Goal: Task Accomplishment & Management: Manage account settings

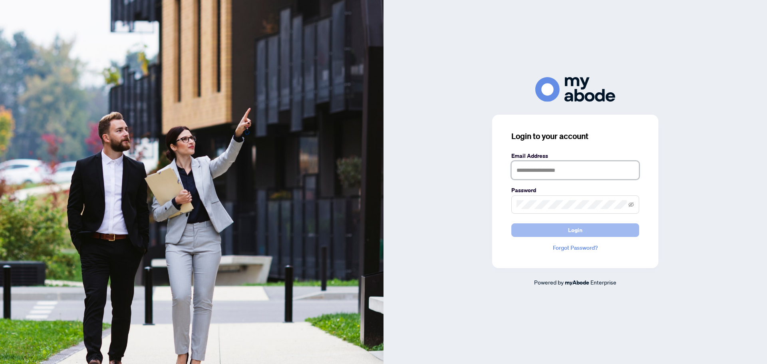
type input "**********"
click at [596, 232] on button "Login" at bounding box center [575, 230] width 128 height 14
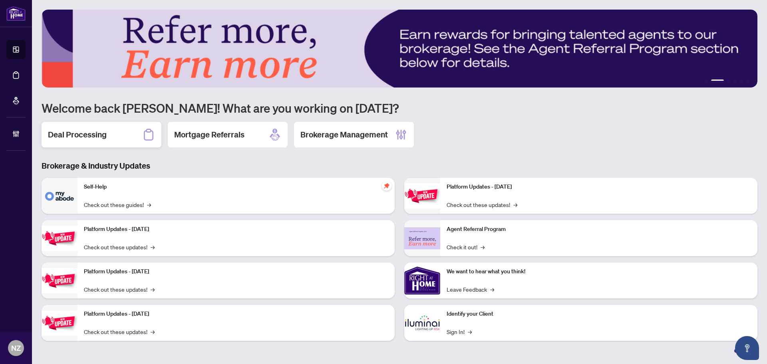
click at [86, 135] on h2 "Deal Processing" at bounding box center [77, 134] width 59 height 11
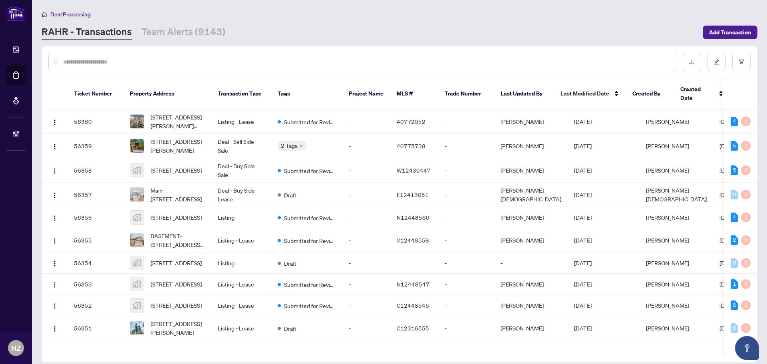
click at [107, 63] on input "text" at bounding box center [366, 61] width 606 height 9
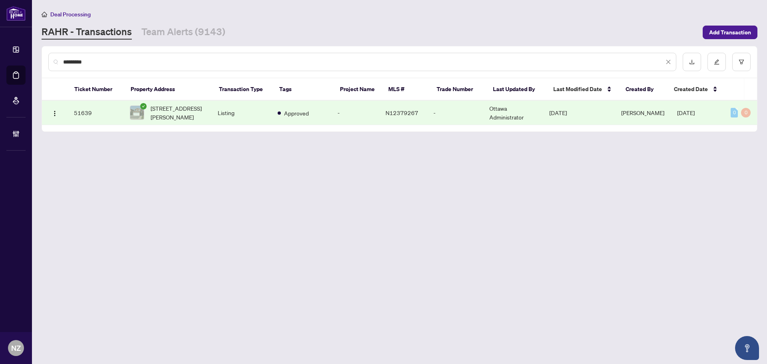
type input "*********"
click at [168, 113] on span "8 Terra Rd, Vaughan, Ontario L4L 3J5, Canada" at bounding box center [178, 113] width 54 height 18
click at [167, 32] on link "Team Alerts (9143)" at bounding box center [183, 32] width 84 height 14
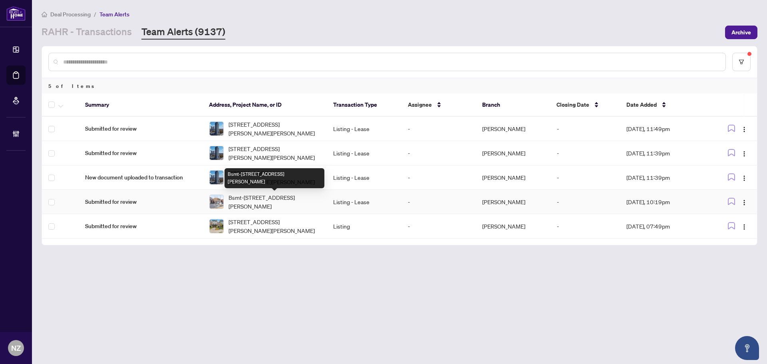
click at [270, 172] on div "Bsmt-[STREET_ADDRESS][PERSON_NAME]" at bounding box center [274, 178] width 100 height 20
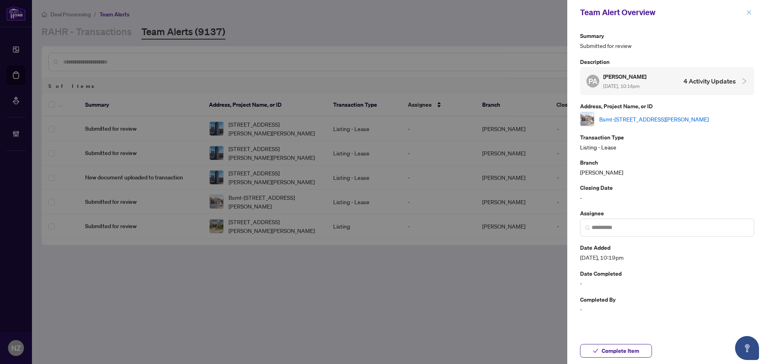
drag, startPoint x: 747, startPoint y: 11, endPoint x: 310, endPoint y: 148, distance: 458.2
click at [747, 12] on icon "close" at bounding box center [749, 13] width 6 height 6
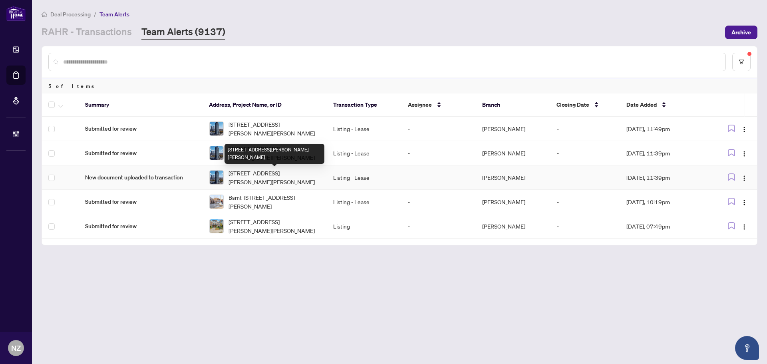
click at [251, 174] on span "2115-7895 Jane St, Vaughan, Ontario L4K 2M7, Canada" at bounding box center [274, 177] width 92 height 18
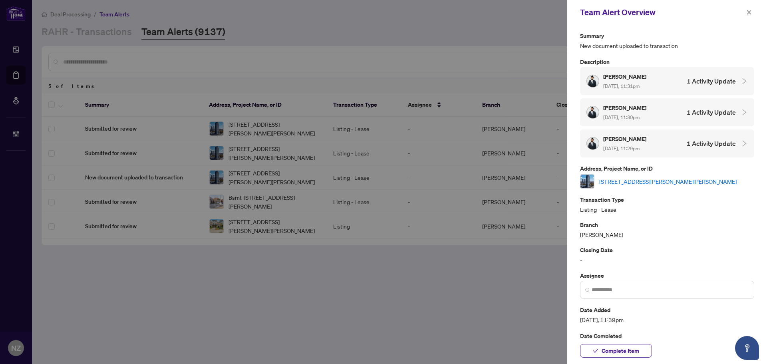
click at [630, 180] on link "2115-7895 Jane St, Vaughan, Ontario L4K 2M7, Canada" at bounding box center [667, 181] width 137 height 9
click at [749, 14] on icon "close" at bounding box center [749, 12] width 4 height 4
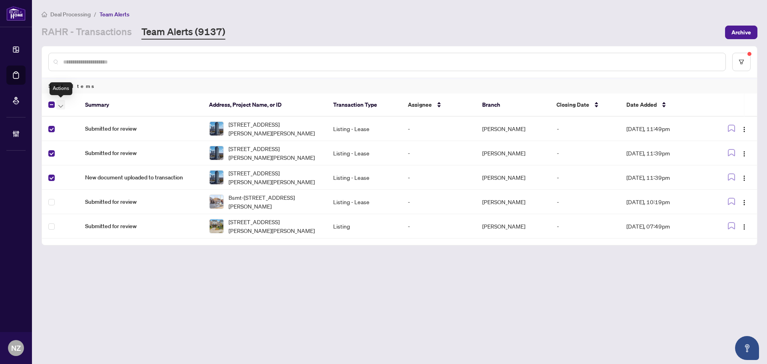
click at [59, 105] on icon "button" at bounding box center [60, 106] width 5 height 3
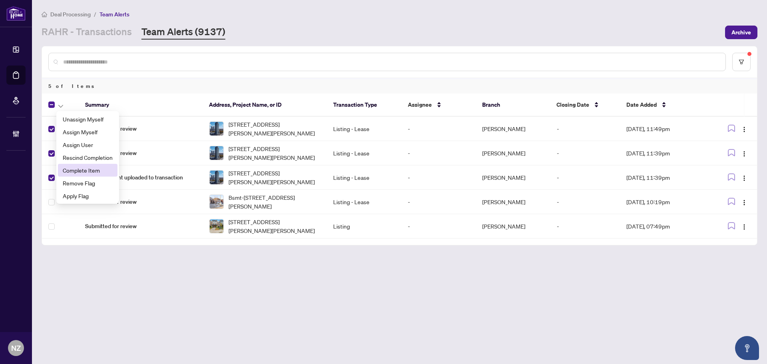
click at [81, 169] on span "Complete Item" at bounding box center [88, 170] width 50 height 9
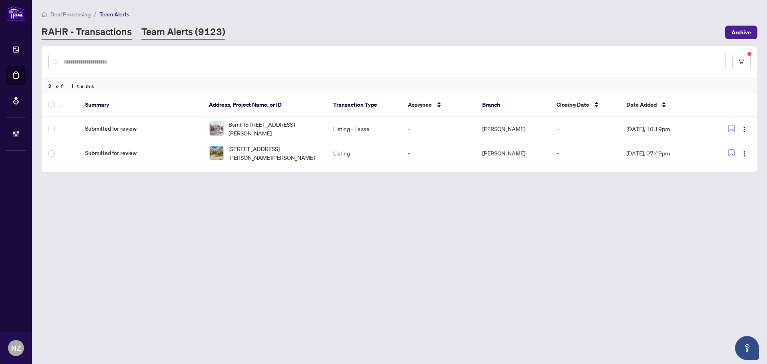
click at [85, 30] on link "RAHR - Transactions" at bounding box center [87, 32] width 90 height 14
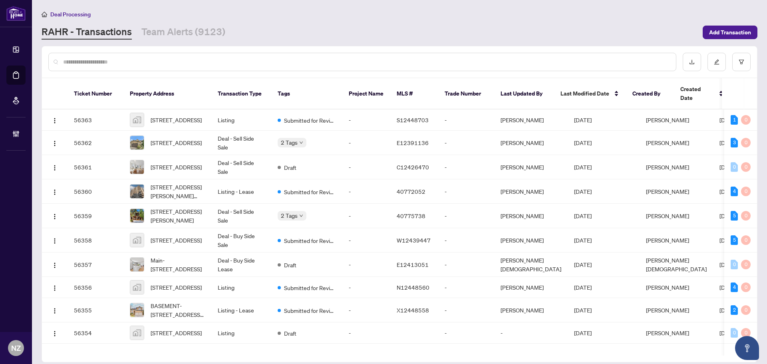
click at [143, 63] on input "text" at bounding box center [366, 61] width 606 height 9
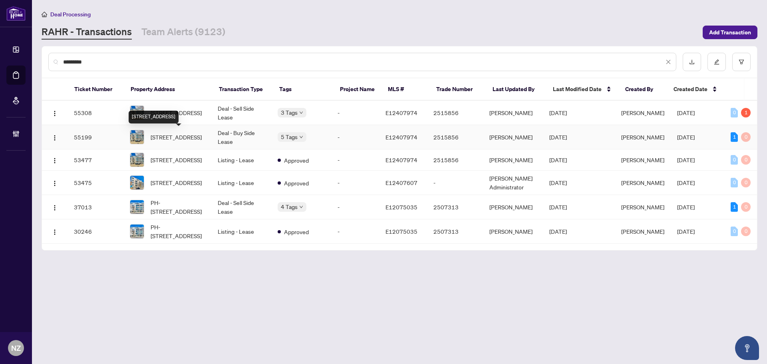
type input "*********"
click at [182, 140] on span "201-1602 Queen St, Toronto, Ontario M4L 1G2, Canada" at bounding box center [176, 137] width 51 height 9
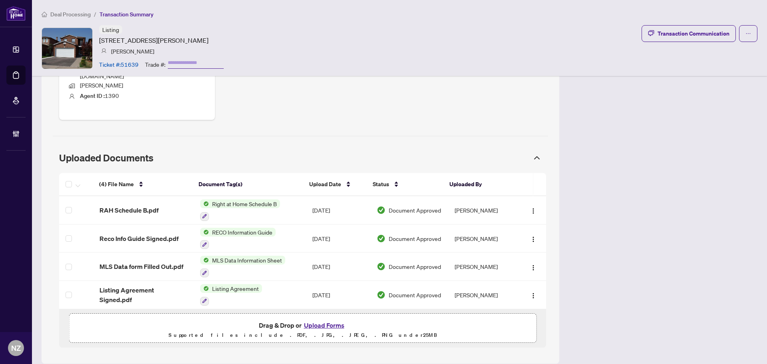
scroll to position [384, 0]
click at [164, 289] on span "Listing Agreement Signed.pdf" at bounding box center [143, 294] width 88 height 19
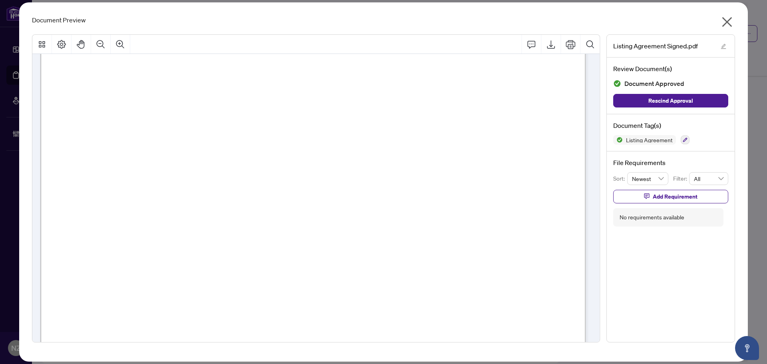
scroll to position [120, 0]
drag, startPoint x: 725, startPoint y: 22, endPoint x: 696, endPoint y: 51, distance: 40.7
click at [725, 22] on icon "close" at bounding box center [726, 22] width 13 height 13
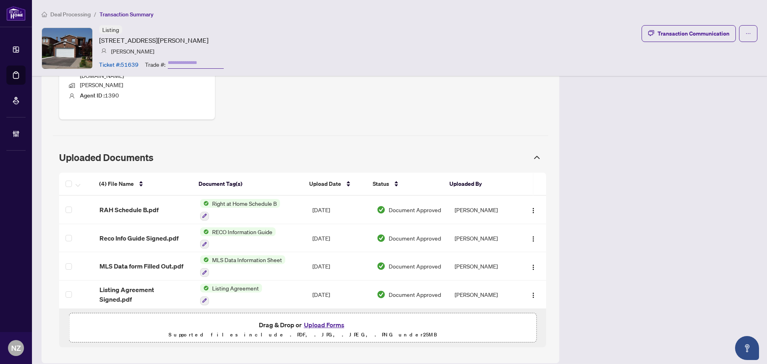
drag, startPoint x: 73, startPoint y: 12, endPoint x: 68, endPoint y: 65, distance: 53.4
click at [73, 14] on span "Deal Processing" at bounding box center [70, 14] width 40 height 7
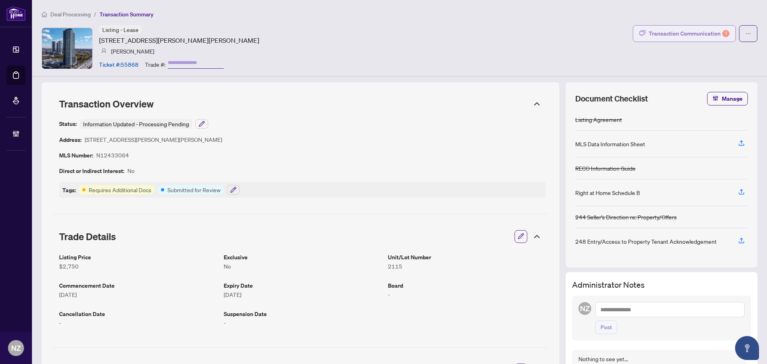
click at [654, 37] on div "Transaction Communication 1" at bounding box center [688, 33] width 81 height 13
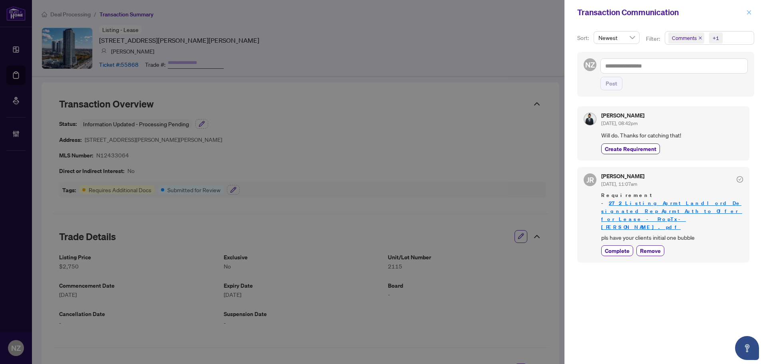
click at [746, 14] on icon "close" at bounding box center [749, 13] width 6 height 6
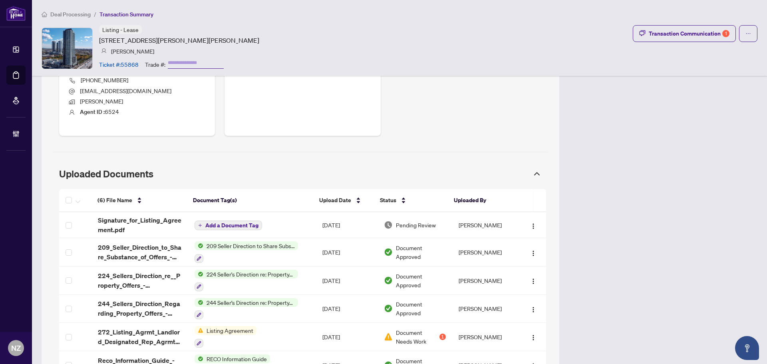
scroll to position [438, 0]
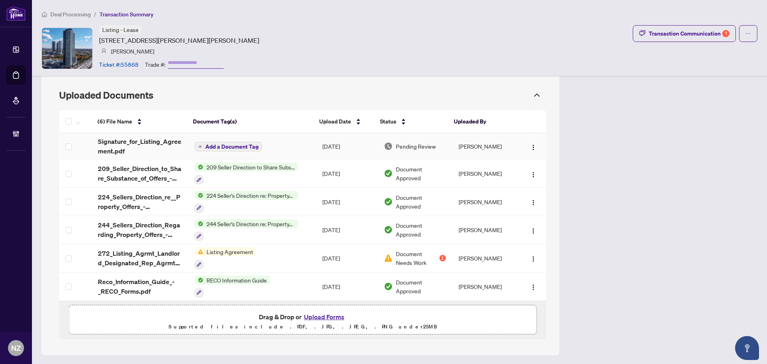
click at [149, 142] on span "Signature_for_Listing_Agreement.pdf" at bounding box center [140, 146] width 84 height 19
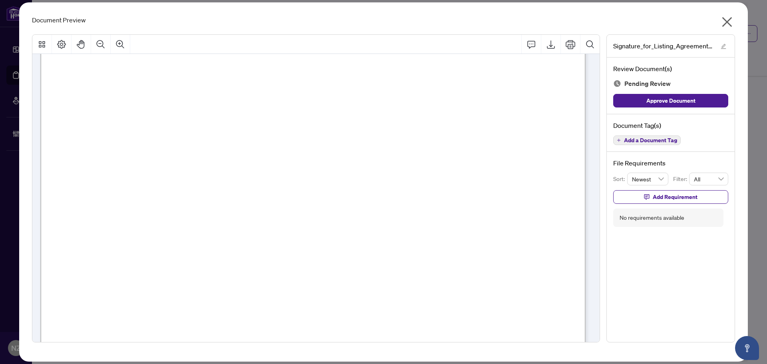
scroll to position [0, 0]
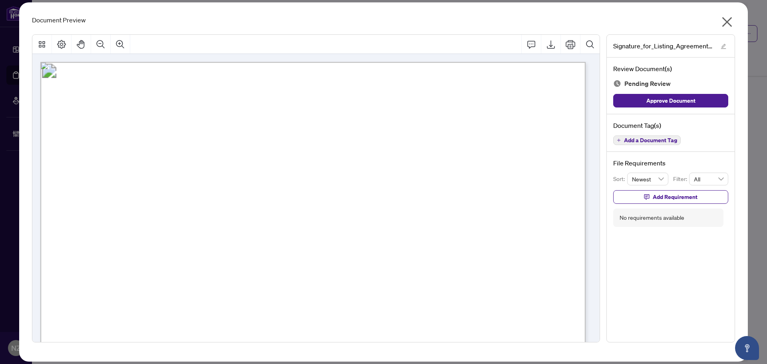
click at [635, 139] on span "Add a Document Tag" at bounding box center [650, 140] width 53 height 6
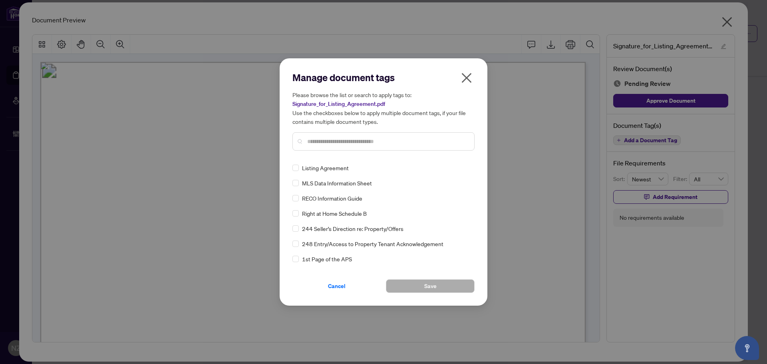
click at [307, 139] on input "text" at bounding box center [387, 141] width 161 height 9
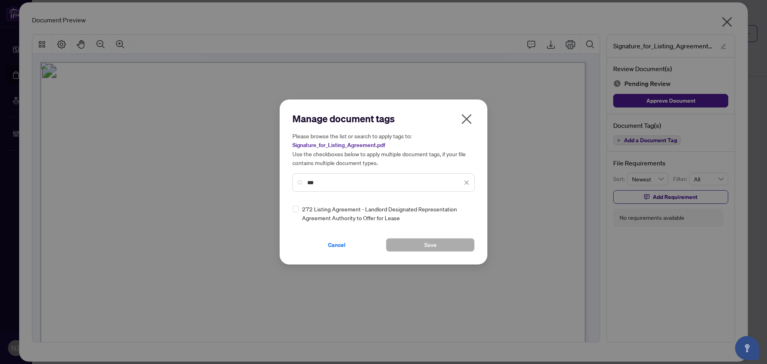
type input "***"
click at [464, 211] on div at bounding box center [461, 213] width 15 height 8
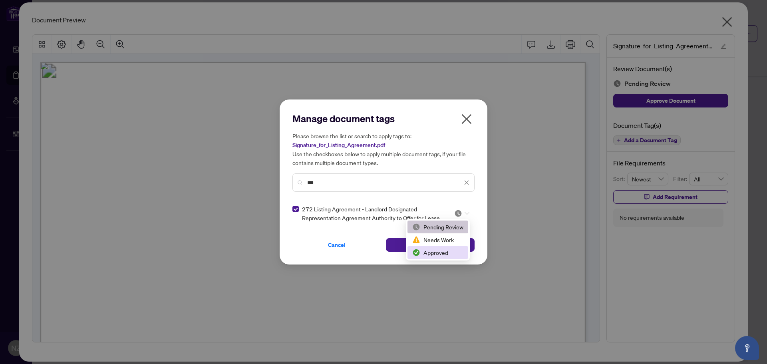
click at [424, 255] on div "Approved" at bounding box center [437, 252] width 51 height 9
click at [421, 250] on button "Save" at bounding box center [430, 245] width 89 height 14
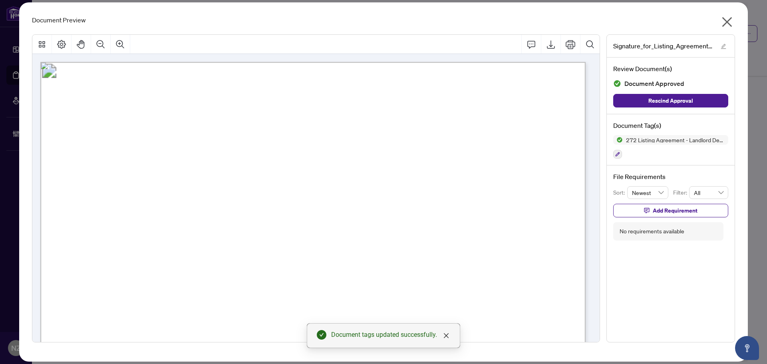
click at [728, 20] on icon "close" at bounding box center [727, 22] width 10 height 10
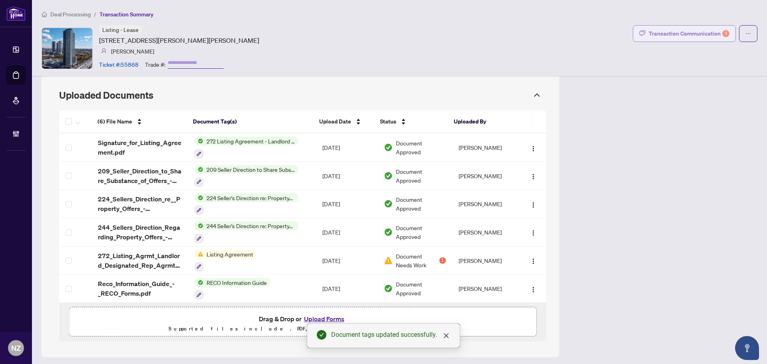
click at [691, 32] on div "Transaction Communication 1" at bounding box center [688, 33] width 81 height 13
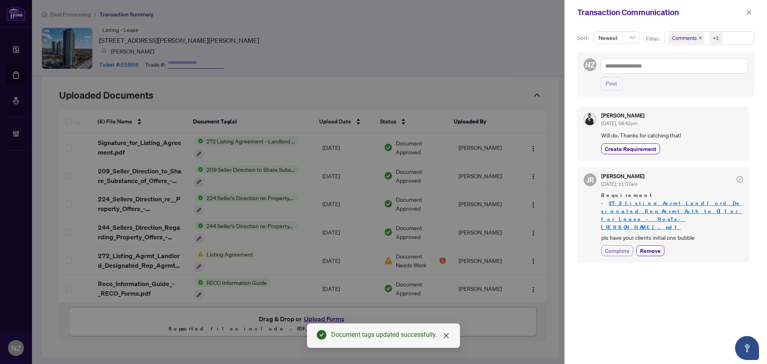
click at [624, 246] on span "Complete" at bounding box center [616, 250] width 25 height 8
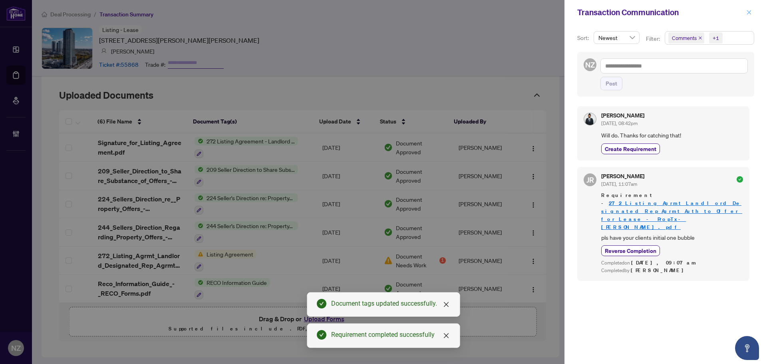
click at [749, 14] on icon "close" at bounding box center [749, 13] width 6 height 6
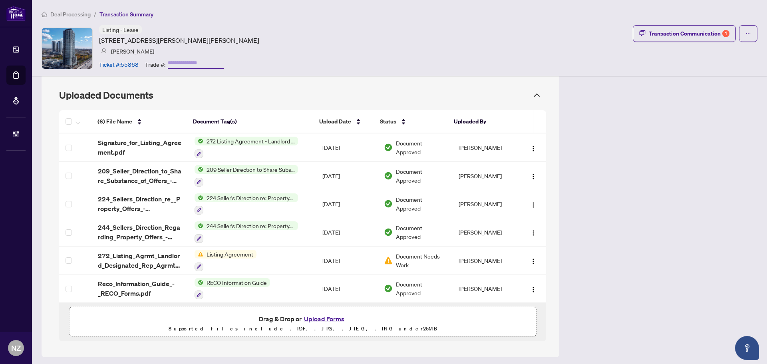
click at [75, 18] on li "Deal Processing" at bounding box center [66, 14] width 49 height 9
click at [74, 15] on span "Deal Processing" at bounding box center [70, 14] width 40 height 7
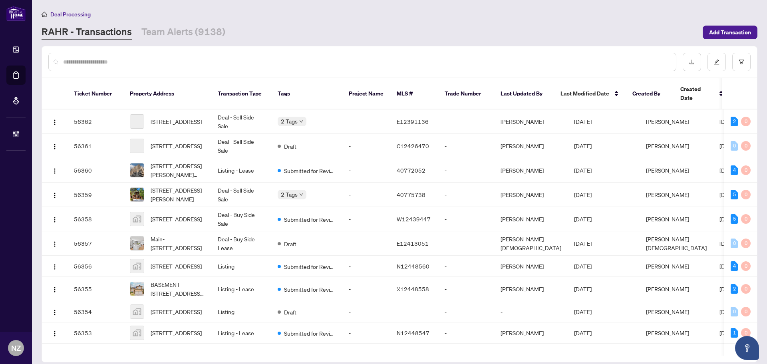
click at [79, 63] on input "text" at bounding box center [366, 61] width 606 height 9
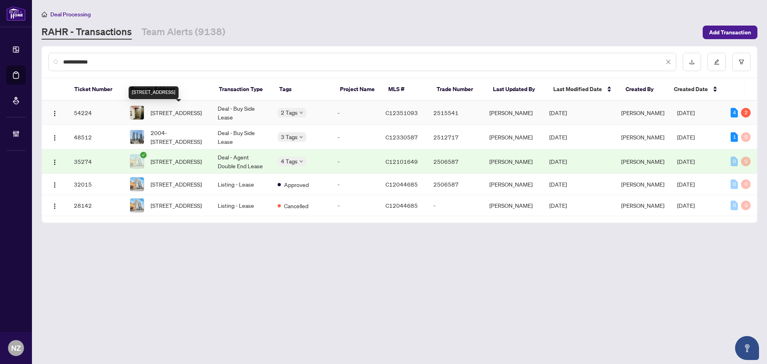
type input "**********"
click at [177, 113] on span "1408-22 Wellesley St, Toronto, Ontario M4Y 1G3, Canada" at bounding box center [176, 112] width 51 height 9
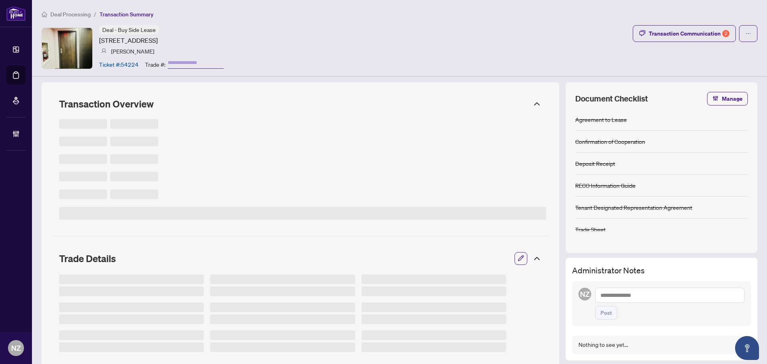
type input "*******"
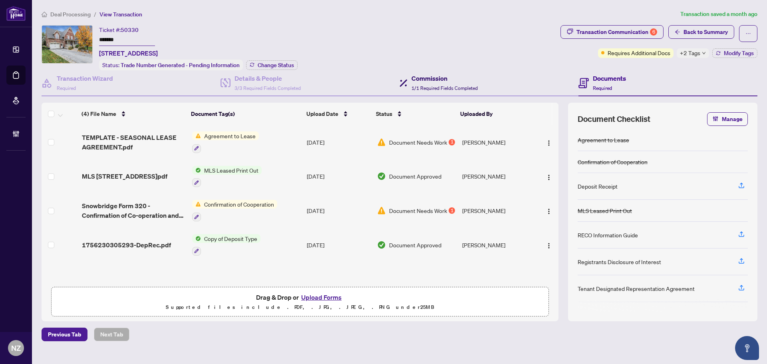
click at [437, 83] on div "Commission 1/1 Required Fields Completed" at bounding box center [444, 82] width 66 height 19
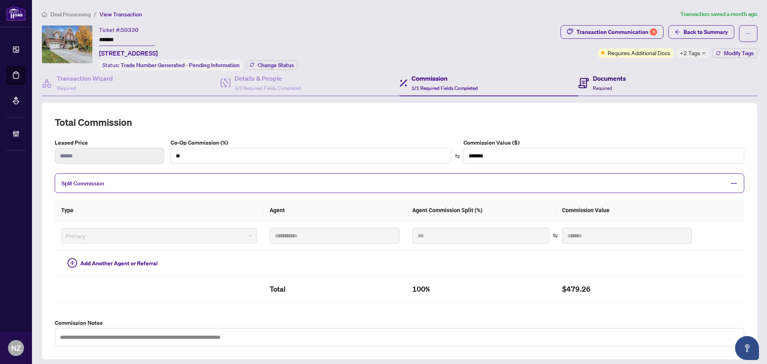
click at [592, 87] on span "Required" at bounding box center [601, 88] width 19 height 6
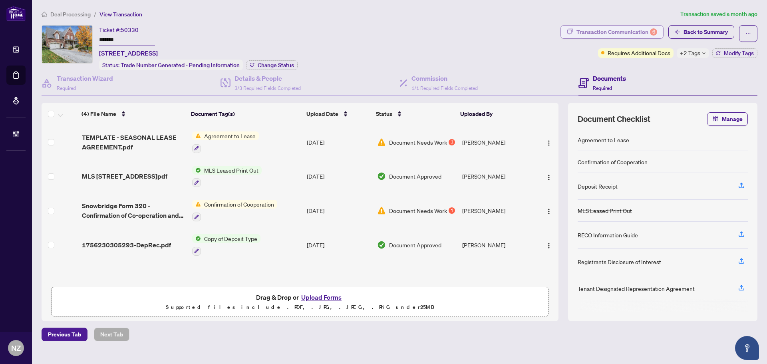
click at [610, 28] on div "Transaction Communication 6" at bounding box center [616, 32] width 81 height 13
type textarea "**********"
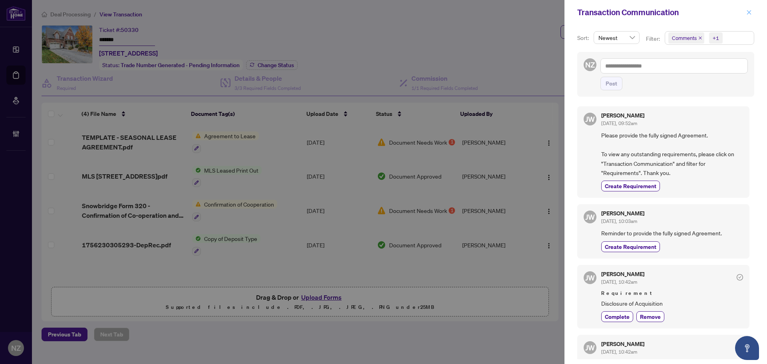
click at [749, 12] on icon "close" at bounding box center [749, 13] width 6 height 6
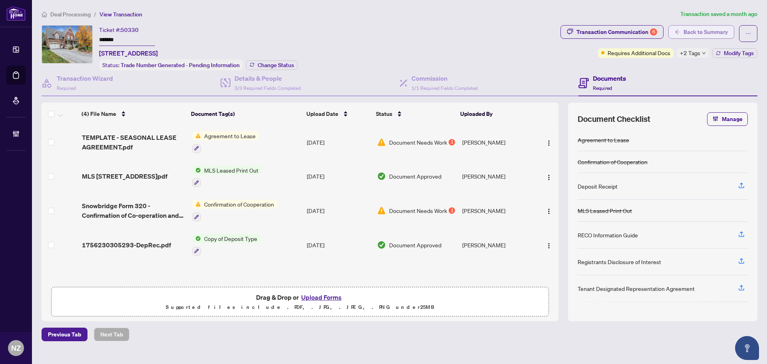
click at [708, 29] on span "Back to Summary" at bounding box center [705, 32] width 44 height 13
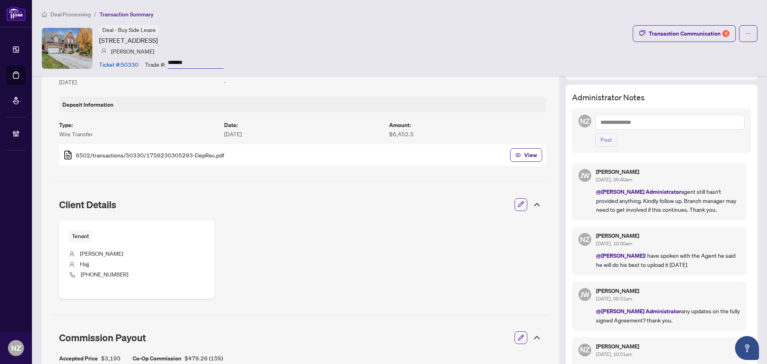
scroll to position [196, 0]
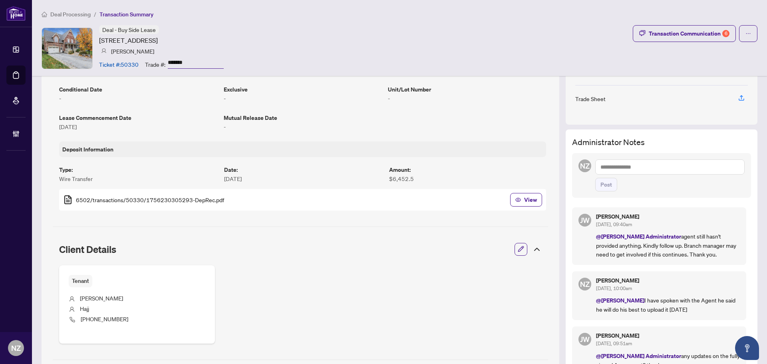
click at [617, 165] on textarea at bounding box center [669, 166] width 149 height 15
click at [619, 173] on b "Jackie" at bounding box center [640, 171] width 43 height 7
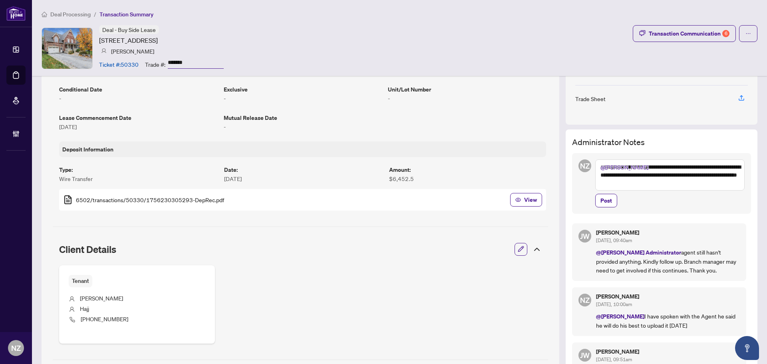
click at [595, 168] on textarea "**********" at bounding box center [669, 174] width 149 height 31
drag, startPoint x: 606, startPoint y: 184, endPoint x: 648, endPoint y: 187, distance: 42.4
click at [648, 185] on textarea "**********" at bounding box center [669, 174] width 149 height 31
type textarea "**********"
click at [600, 201] on span "Post" at bounding box center [606, 200] width 12 height 13
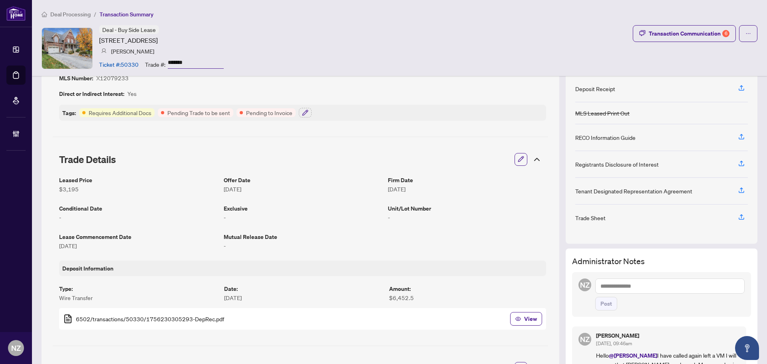
scroll to position [80, 0]
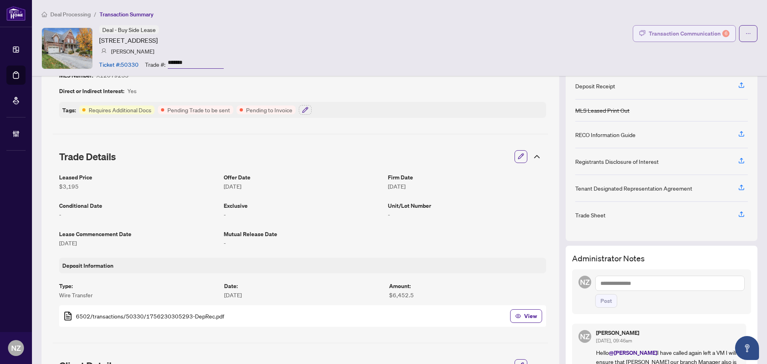
click at [688, 29] on div "Transaction Communication 6" at bounding box center [688, 33] width 81 height 13
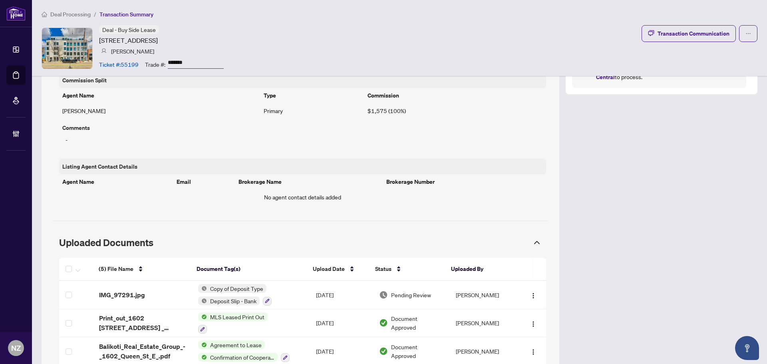
scroll to position [599, 0]
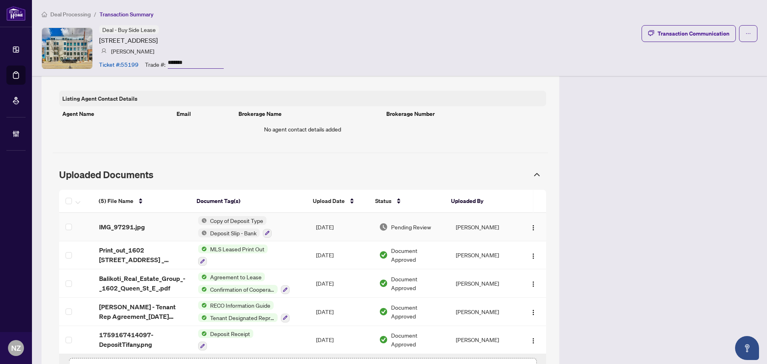
click at [133, 229] on span "IMG_97291.jpg" at bounding box center [122, 227] width 46 height 10
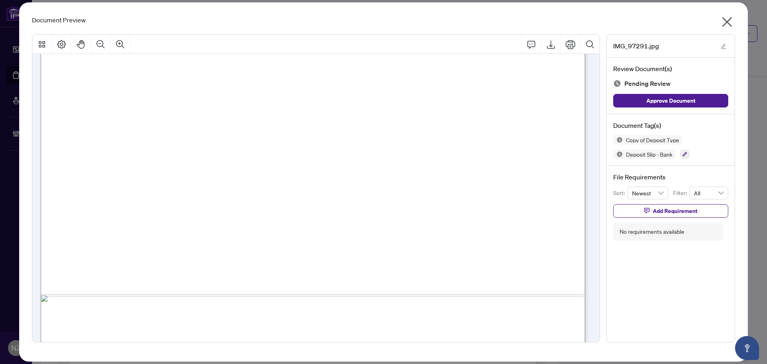
scroll to position [259, 0]
click at [727, 20] on icon "close" at bounding box center [726, 22] width 13 height 13
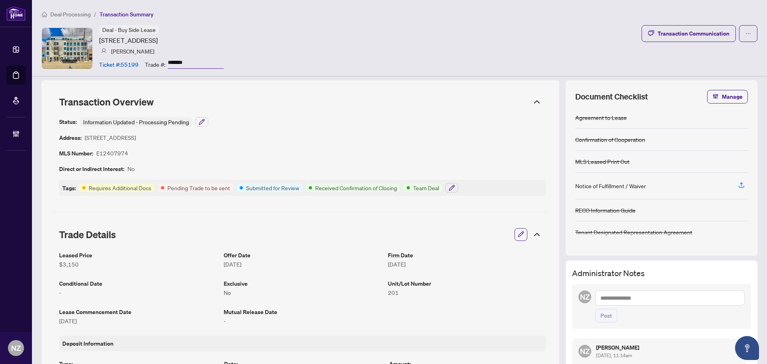
scroll to position [0, 0]
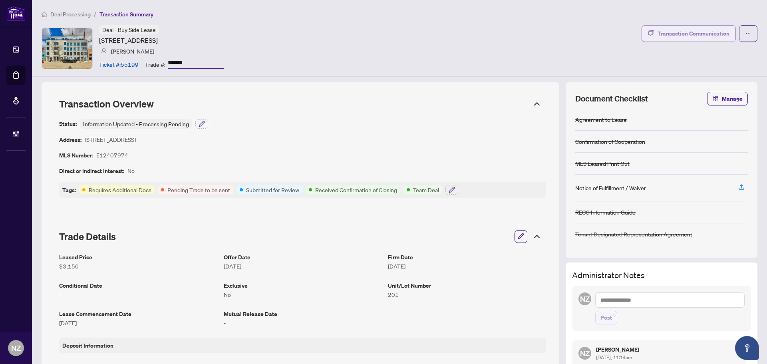
click at [680, 37] on div "Transaction Communication" at bounding box center [693, 33] width 72 height 13
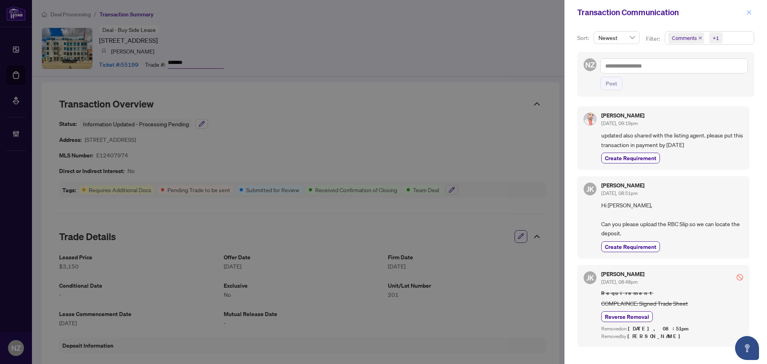
click at [749, 12] on icon "close" at bounding box center [749, 13] width 6 height 6
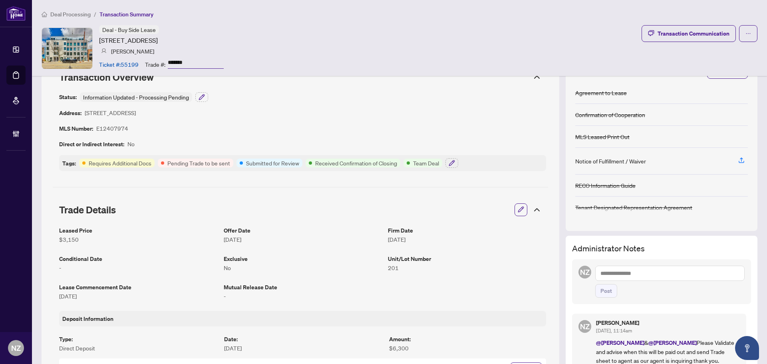
scroll to position [80, 0]
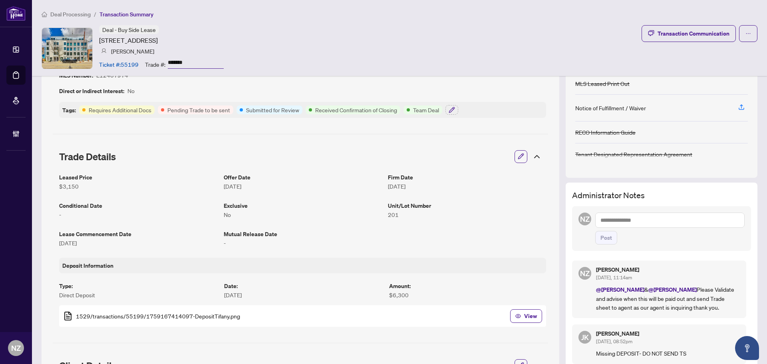
drag, startPoint x: 668, startPoint y: 288, endPoint x: 694, endPoint y: 305, distance: 31.0
click at [694, 305] on p "@[PERSON_NAME] & @[PERSON_NAME] Please Validate and advise when this will be pa…" at bounding box center [668, 298] width 144 height 27
click at [596, 294] on p "@[PERSON_NAME] & @[PERSON_NAME] Please Validate and advise when this will be pa…" at bounding box center [668, 298] width 144 height 27
drag, startPoint x: 590, startPoint y: 290, endPoint x: 691, endPoint y: 309, distance: 102.4
click at [691, 309] on p "@[PERSON_NAME] & @[PERSON_NAME] Please Validate and advise when this will be pa…" at bounding box center [668, 298] width 144 height 27
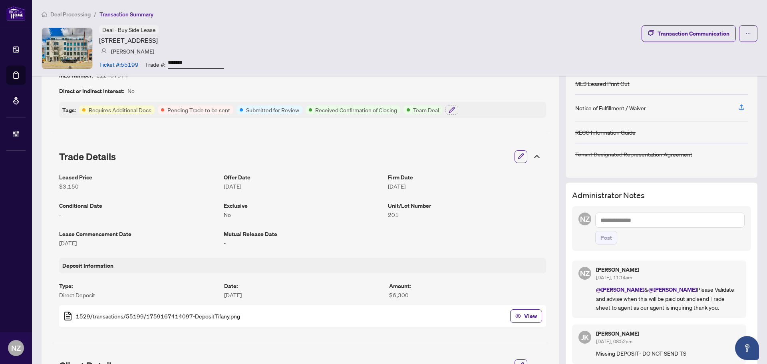
copy p "@[PERSON_NAME] & @[PERSON_NAME] Please Validate and advise when this will be pa…"
click at [621, 217] on textarea at bounding box center [669, 219] width 149 height 15
paste textarea "**********"
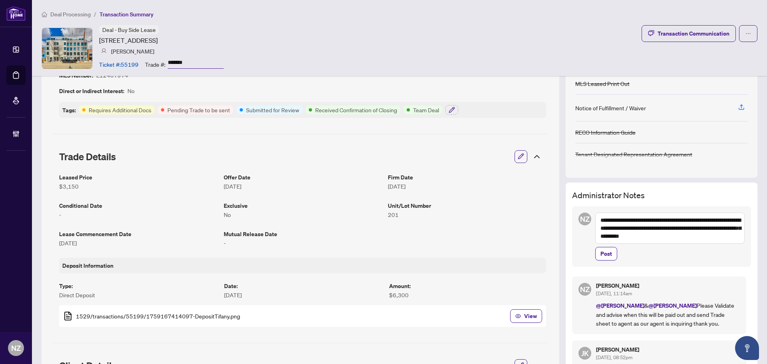
click at [670, 218] on textarea "**********" at bounding box center [669, 227] width 149 height 31
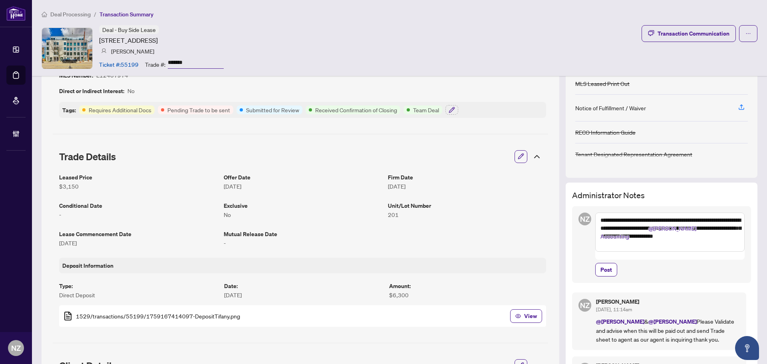
type textarea "**********"
click at [600, 263] on span "Post" at bounding box center [606, 269] width 12 height 13
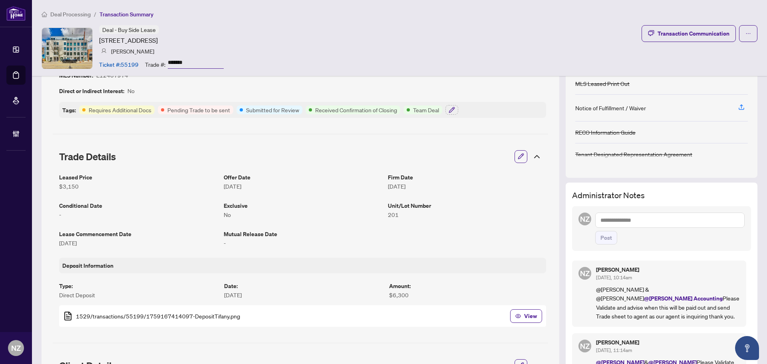
click at [71, 15] on span "Deal Processing" at bounding box center [70, 14] width 40 height 7
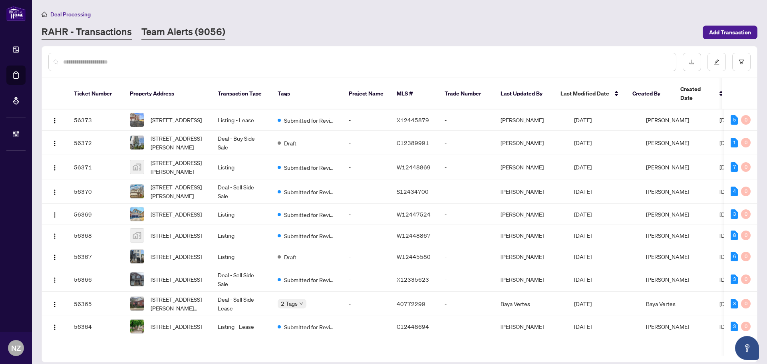
click at [184, 32] on link "Team Alerts (9056)" at bounding box center [183, 32] width 84 height 14
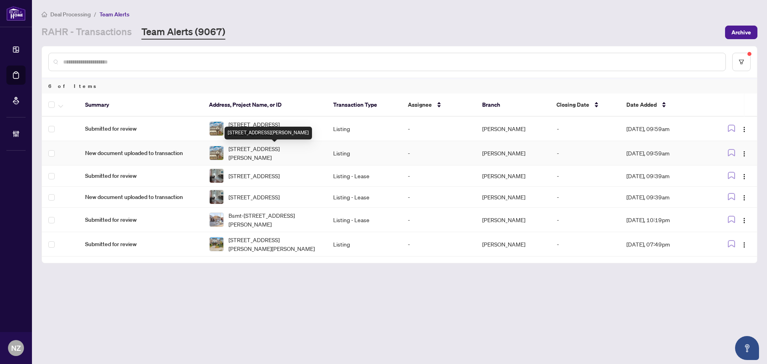
click at [277, 151] on span "[STREET_ADDRESS][PERSON_NAME]" at bounding box center [274, 153] width 92 height 18
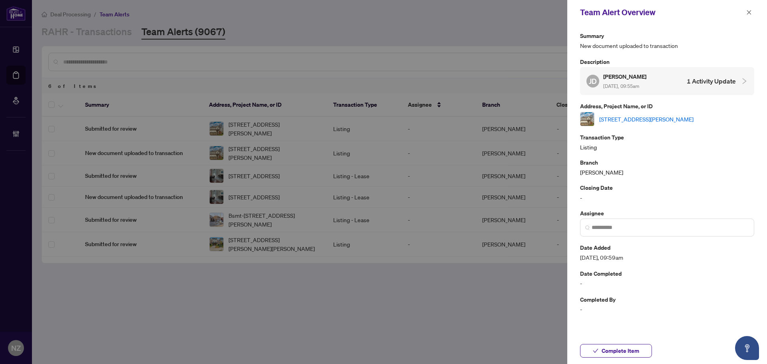
click at [667, 117] on link "[STREET_ADDRESS][PERSON_NAME]" at bounding box center [646, 119] width 94 height 9
click at [748, 12] on icon "close" at bounding box center [749, 12] width 4 height 4
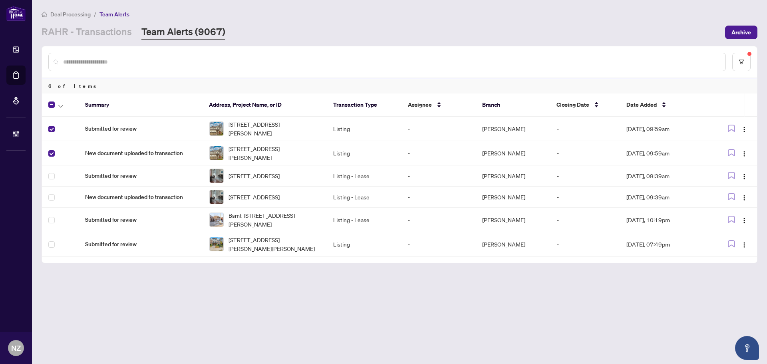
click at [57, 104] on button "button" at bounding box center [60, 105] width 9 height 10
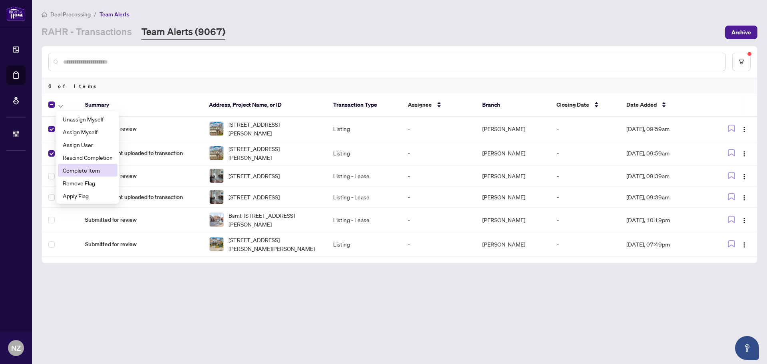
click at [79, 168] on span "Complete Item" at bounding box center [88, 170] width 50 height 9
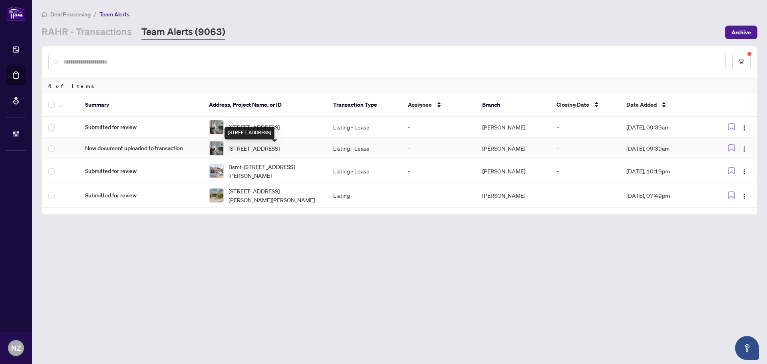
click at [266, 149] on span "708-14 York St, Toronto, Ontario M5J 0B1, Canada" at bounding box center [253, 148] width 51 height 9
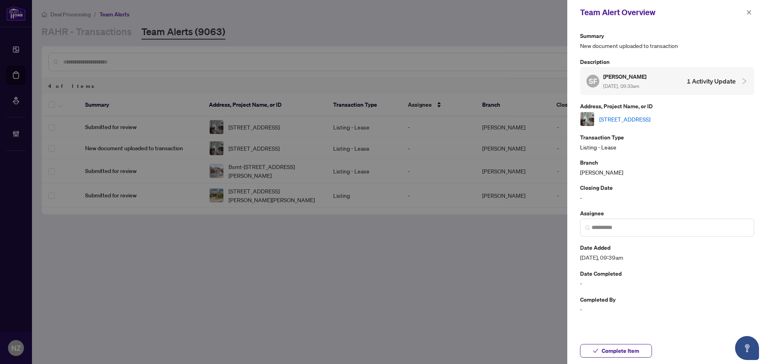
click at [633, 117] on link "708-14 York St, Toronto, Ontario M5J 0B1, Canada" at bounding box center [624, 119] width 51 height 9
click at [751, 11] on icon "close" at bounding box center [749, 13] width 6 height 6
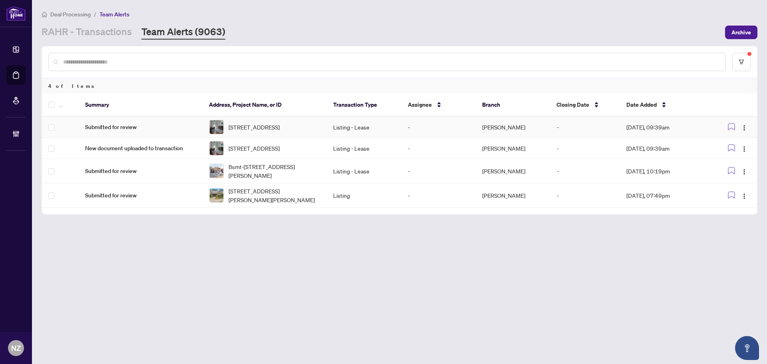
click at [51, 133] on td at bounding box center [60, 127] width 37 height 21
click at [46, 154] on td at bounding box center [60, 148] width 37 height 21
click at [61, 103] on span "button" at bounding box center [60, 104] width 5 height 9
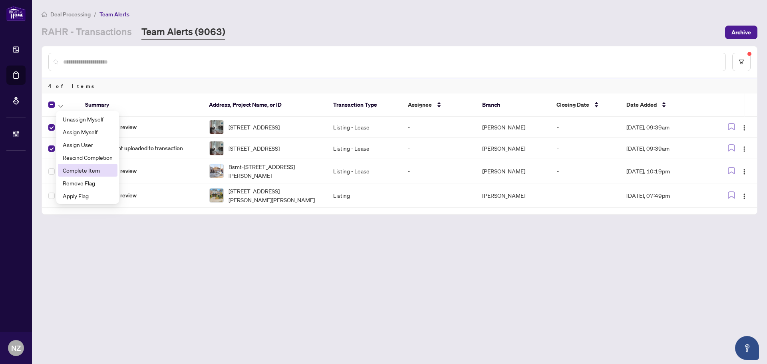
click at [76, 166] on span "Complete Item" at bounding box center [88, 170] width 50 height 9
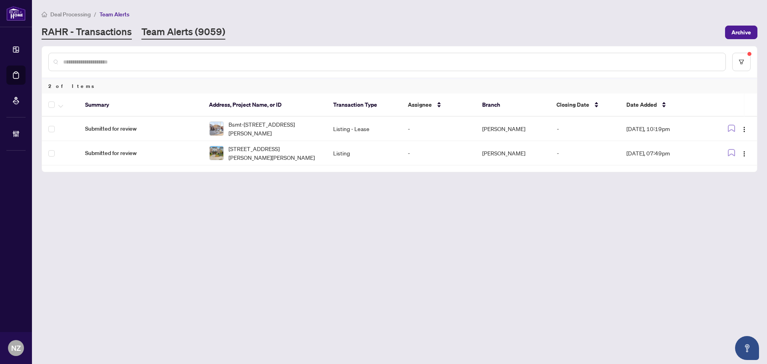
click at [85, 29] on link "RAHR - Transactions" at bounding box center [87, 32] width 90 height 14
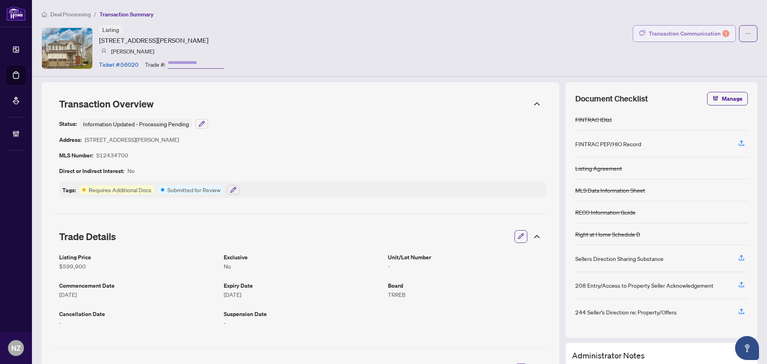
click at [695, 37] on div "Transaction Communication 1" at bounding box center [688, 33] width 81 height 13
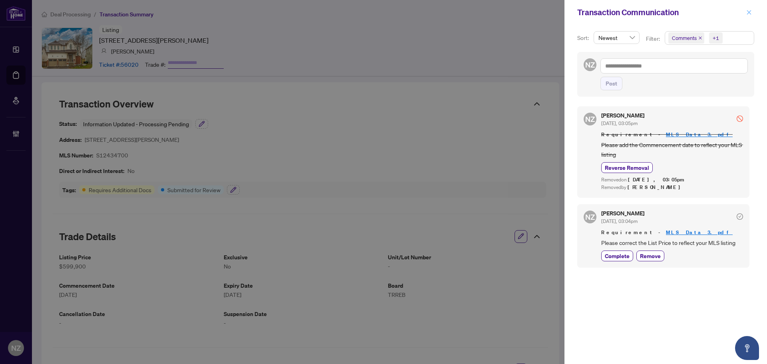
click at [749, 14] on icon "close" at bounding box center [749, 13] width 6 height 6
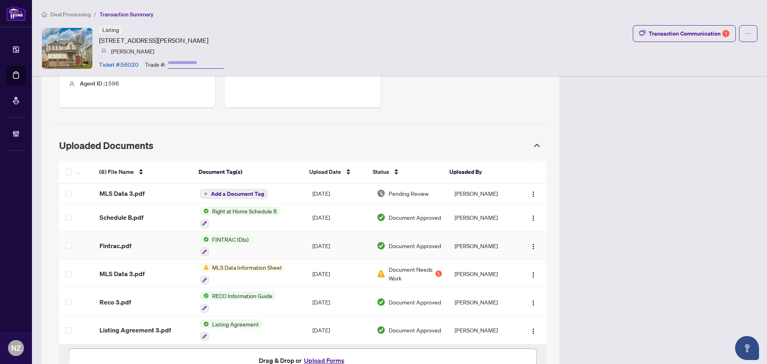
scroll to position [432, 0]
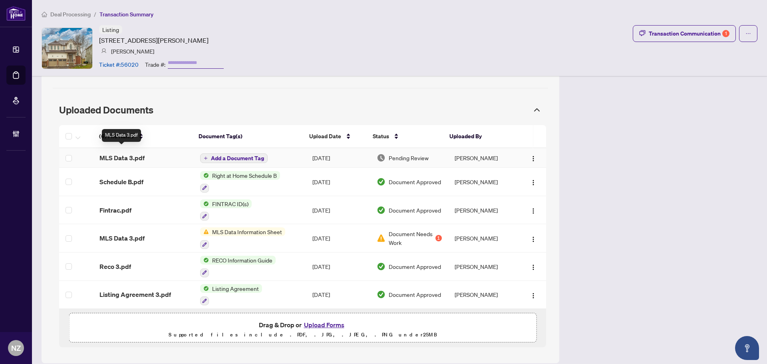
click at [113, 153] on span "MLS Data 3.pdf" at bounding box center [121, 158] width 45 height 10
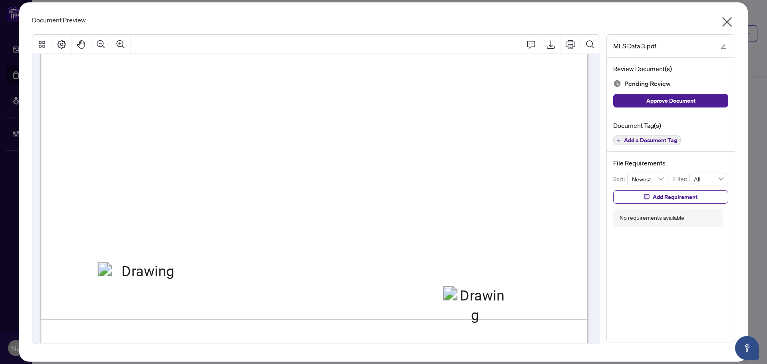
scroll to position [359, 0]
drag, startPoint x: 723, startPoint y: 24, endPoint x: 693, endPoint y: 33, distance: 30.7
click at [722, 24] on icon "close" at bounding box center [726, 22] width 13 height 13
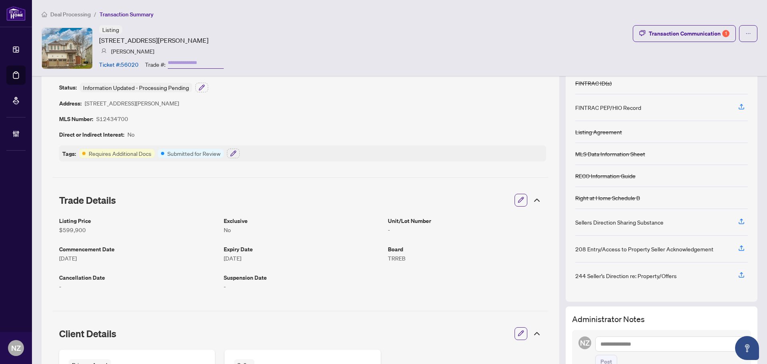
scroll to position [0, 0]
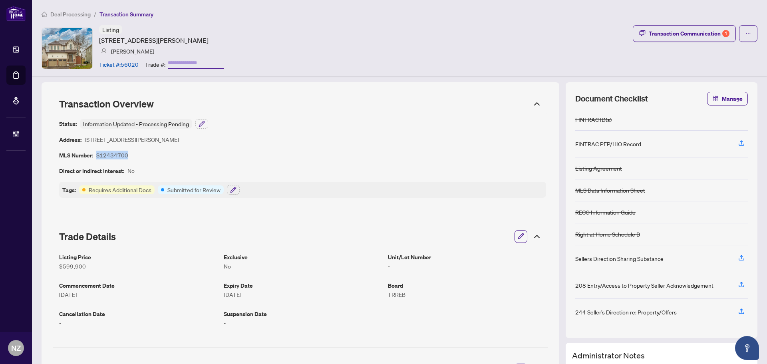
drag, startPoint x: 97, startPoint y: 157, endPoint x: 123, endPoint y: 156, distance: 26.4
click at [123, 156] on article "S12434700" at bounding box center [112, 155] width 32 height 9
copy article "S12434700"
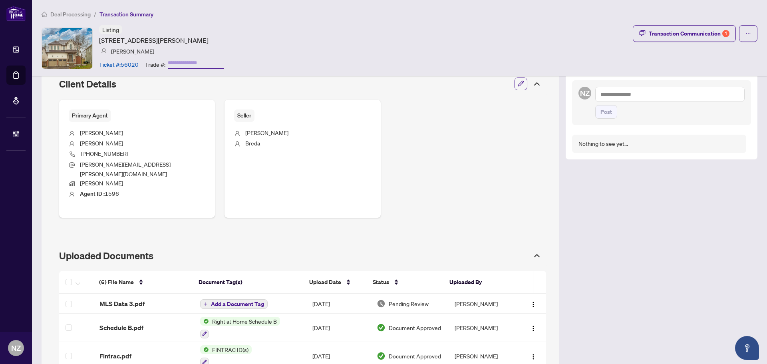
scroll to position [359, 0]
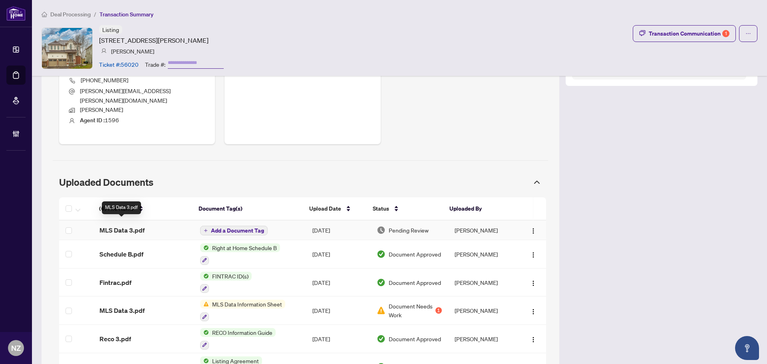
click at [126, 225] on span "MLS Data 3.pdf" at bounding box center [121, 230] width 45 height 10
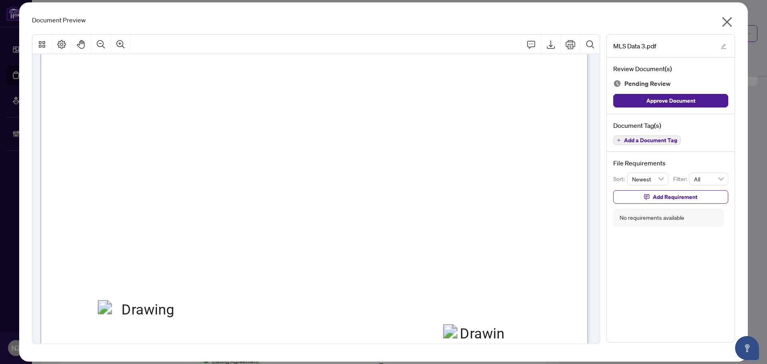
scroll to position [319, 0]
click at [653, 140] on span "Add a Document Tag" at bounding box center [650, 140] width 53 height 6
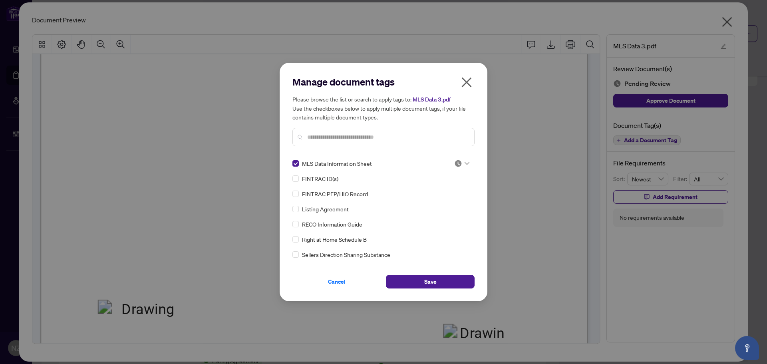
click at [462, 162] on div at bounding box center [461, 163] width 15 height 8
click at [429, 203] on div "Approved" at bounding box center [435, 202] width 51 height 9
click at [430, 277] on span "Save" at bounding box center [430, 281] width 12 height 13
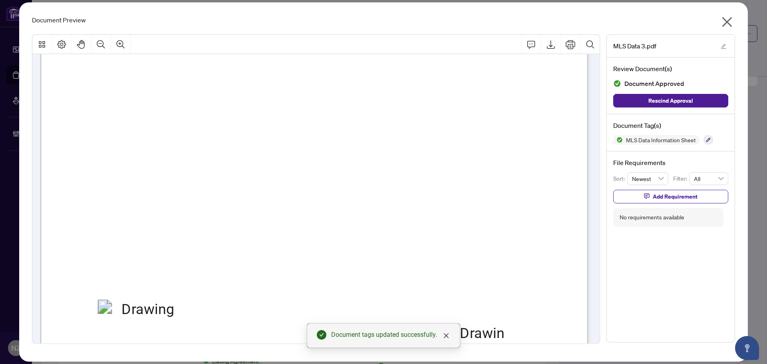
click at [728, 22] on icon "close" at bounding box center [726, 22] width 13 height 13
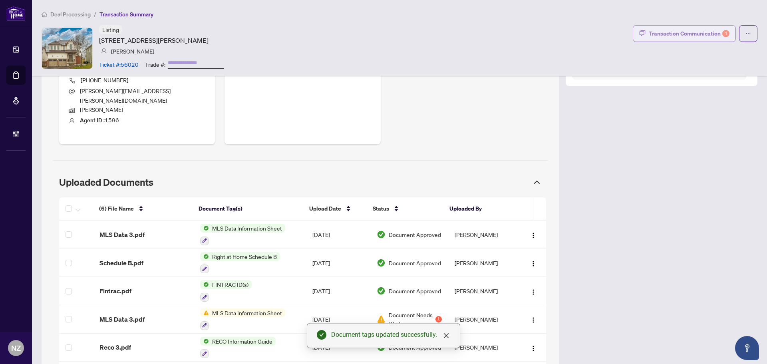
click at [691, 36] on div "Transaction Communication 1" at bounding box center [688, 33] width 81 height 13
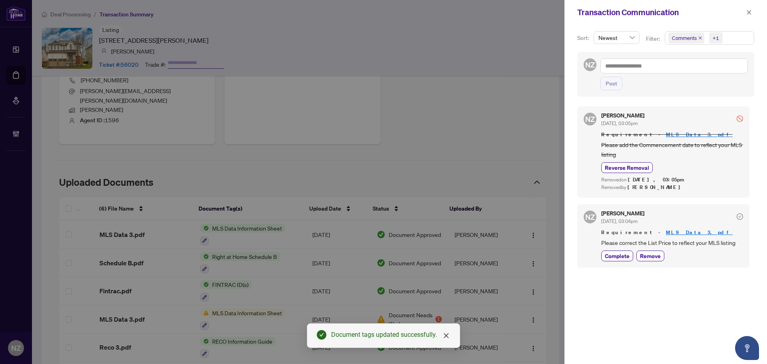
drag, startPoint x: 621, startPoint y: 256, endPoint x: 648, endPoint y: 228, distance: 38.7
click at [621, 256] on span "Complete" at bounding box center [616, 256] width 25 height 8
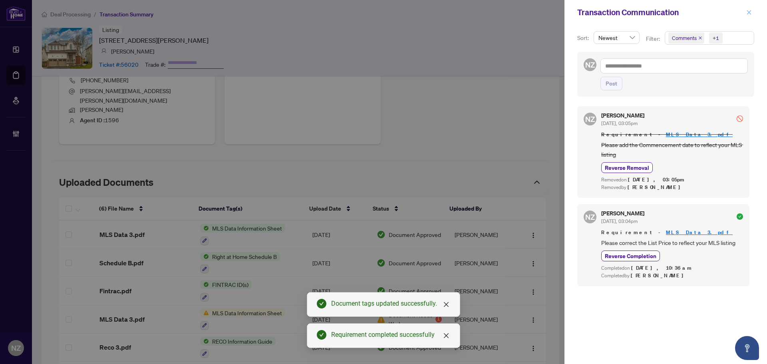
click at [748, 14] on icon "close" at bounding box center [749, 13] width 6 height 6
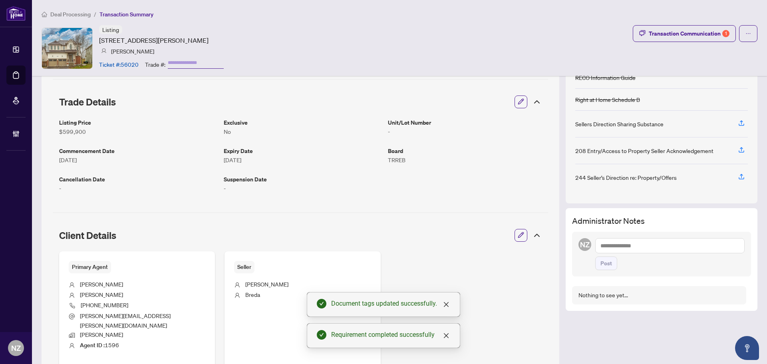
scroll to position [0, 0]
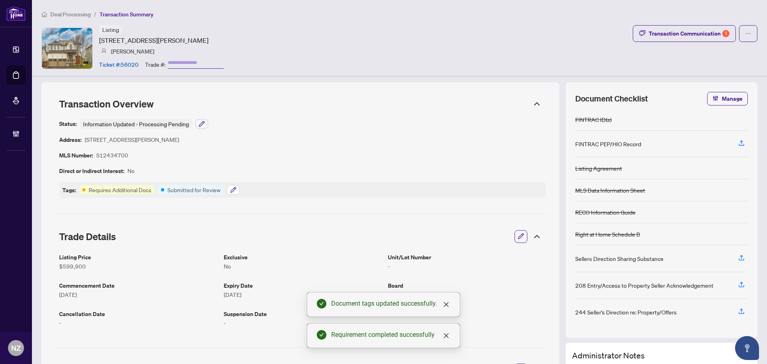
click at [227, 191] on button "button" at bounding box center [233, 190] width 13 height 10
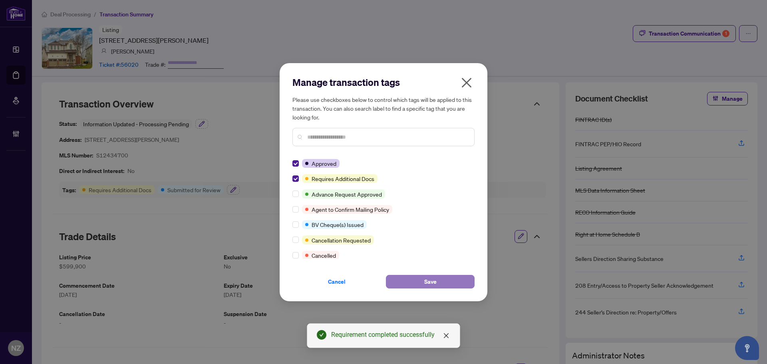
click at [413, 279] on button "Save" at bounding box center [430, 282] width 89 height 14
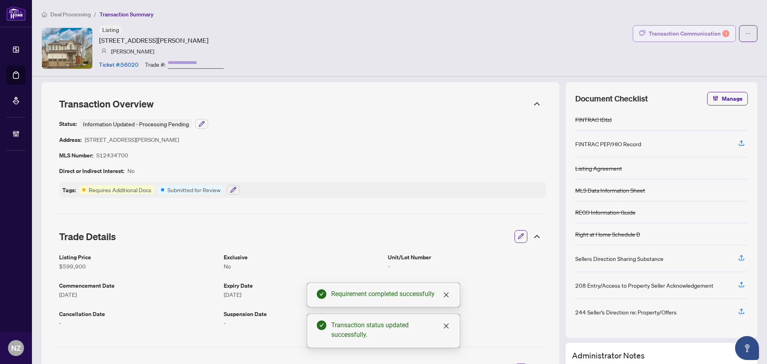
click at [661, 34] on div "Transaction Communication 1" at bounding box center [688, 33] width 81 height 13
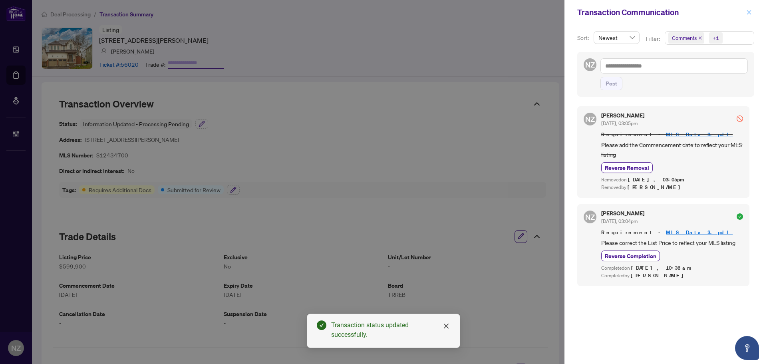
click at [747, 12] on icon "close" at bounding box center [749, 13] width 6 height 6
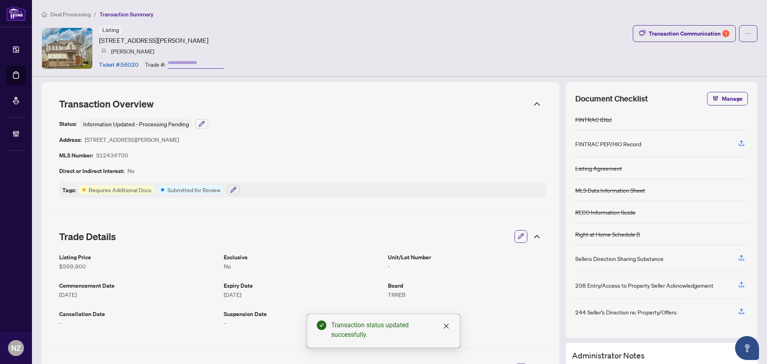
click at [69, 15] on span "Deal Processing" at bounding box center [70, 14] width 40 height 7
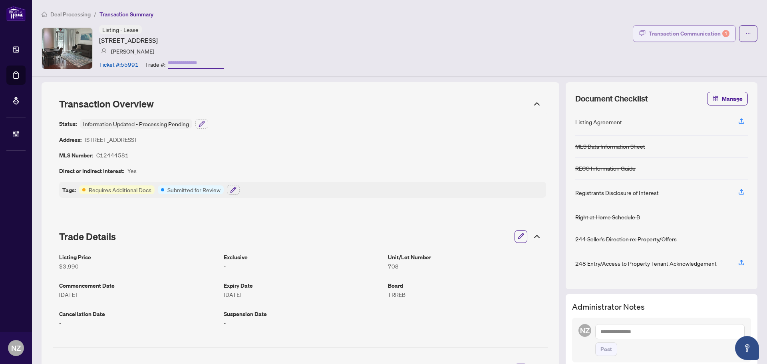
click at [691, 32] on div "Transaction Communication 1" at bounding box center [688, 33] width 81 height 13
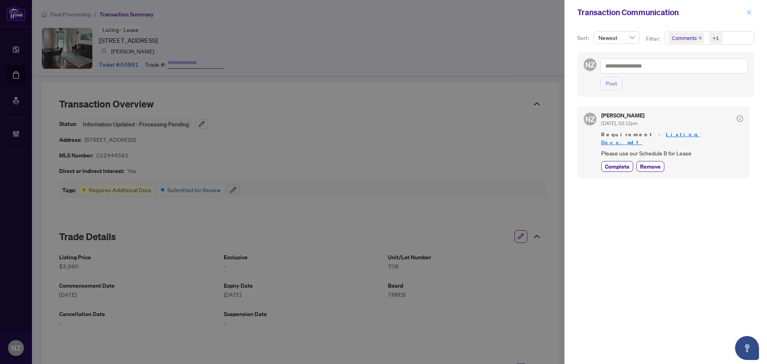
click at [751, 13] on icon "close" at bounding box center [749, 13] width 6 height 6
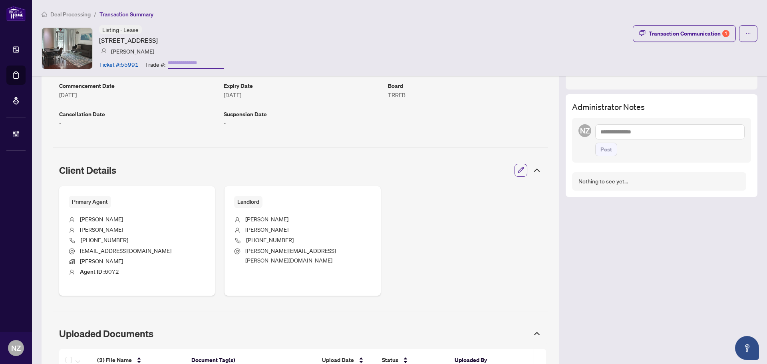
scroll to position [319, 0]
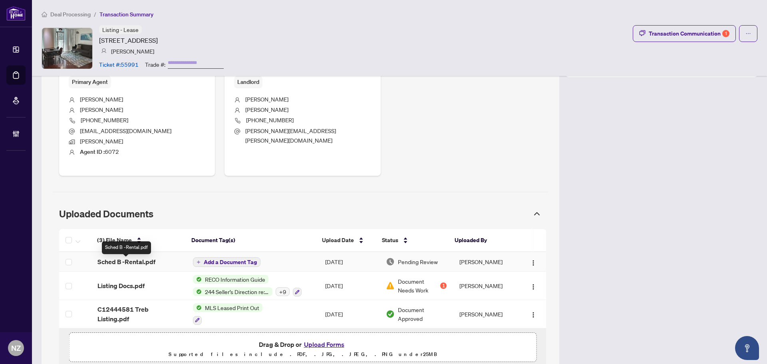
click at [120, 263] on span "Sched B -Rental.pdf" at bounding box center [126, 262] width 58 height 10
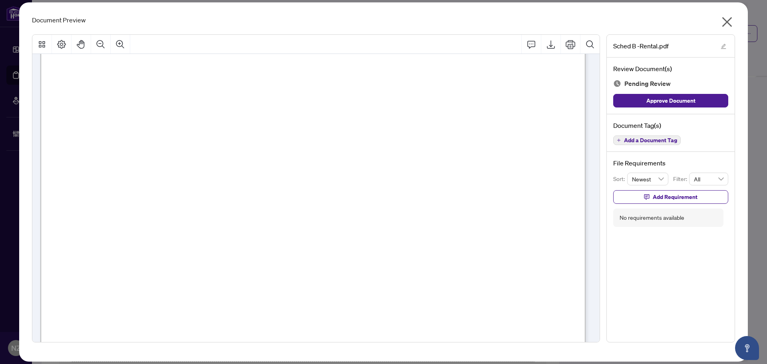
scroll to position [80, 0]
click at [634, 145] on div "Document Tag(s) Add a Document Tag" at bounding box center [670, 133] width 128 height 38
click at [634, 139] on span "Add a Document Tag" at bounding box center [650, 140] width 53 height 6
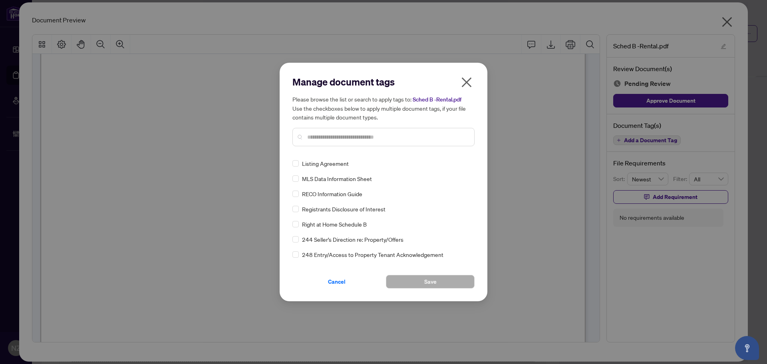
click at [321, 141] on input "text" at bounding box center [387, 137] width 161 height 9
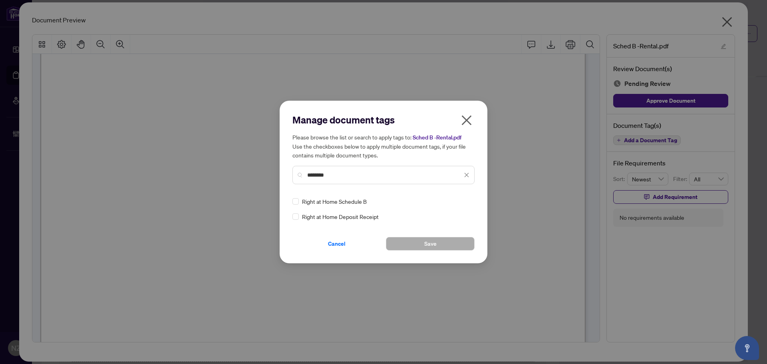
type input "********"
click at [463, 201] on div at bounding box center [461, 201] width 15 height 8
drag, startPoint x: 427, startPoint y: 238, endPoint x: 416, endPoint y: 247, distance: 13.9
click at [426, 240] on div "Approved" at bounding box center [437, 240] width 51 height 9
click at [411, 243] on button "Save" at bounding box center [430, 244] width 89 height 14
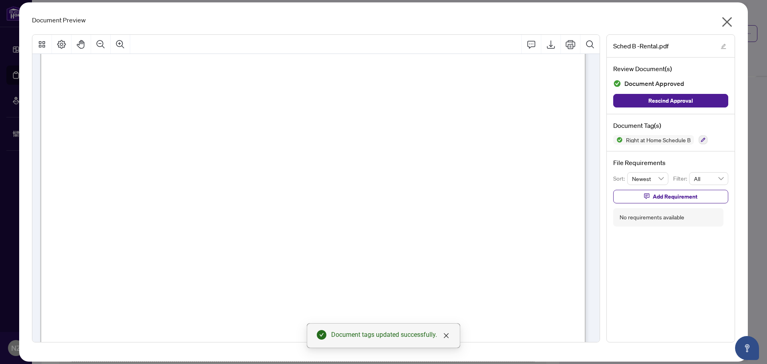
click at [727, 23] on icon "close" at bounding box center [727, 22] width 10 height 10
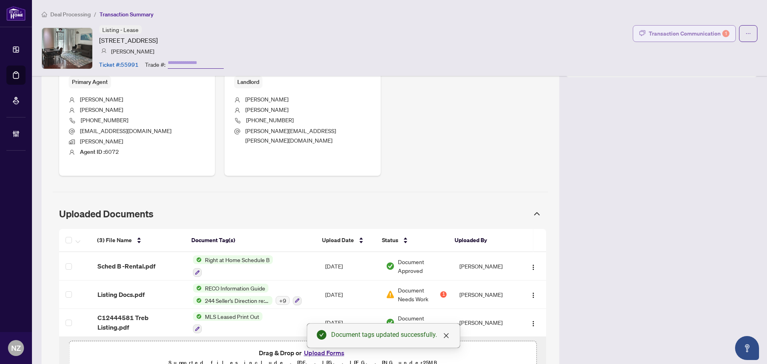
click at [685, 39] on div "Transaction Communication 1" at bounding box center [688, 33] width 81 height 13
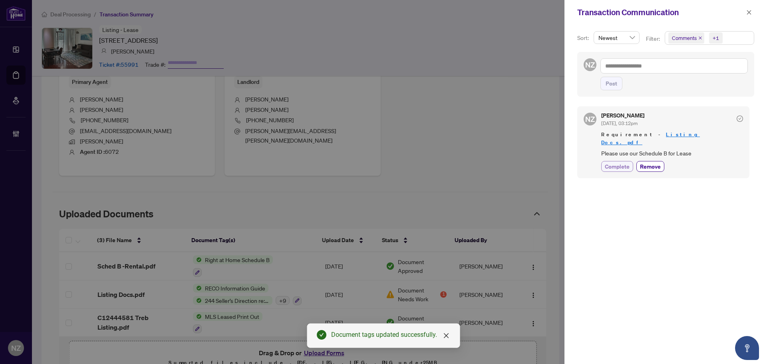
click at [614, 162] on span "Complete" at bounding box center [616, 166] width 25 height 8
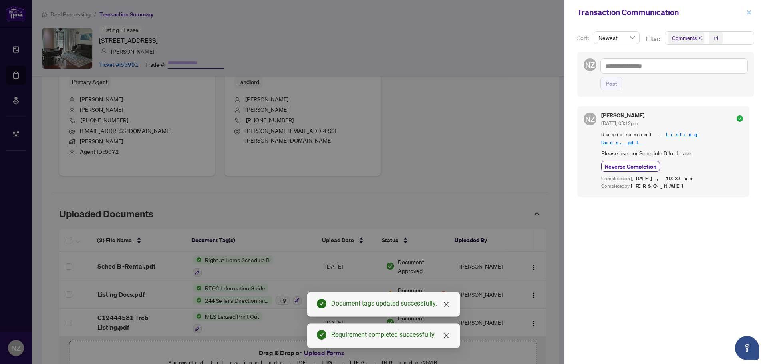
click at [748, 10] on icon "close" at bounding box center [749, 13] width 6 height 6
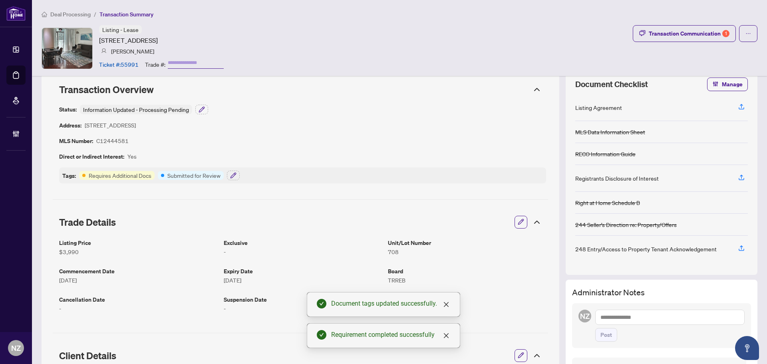
scroll to position [0, 0]
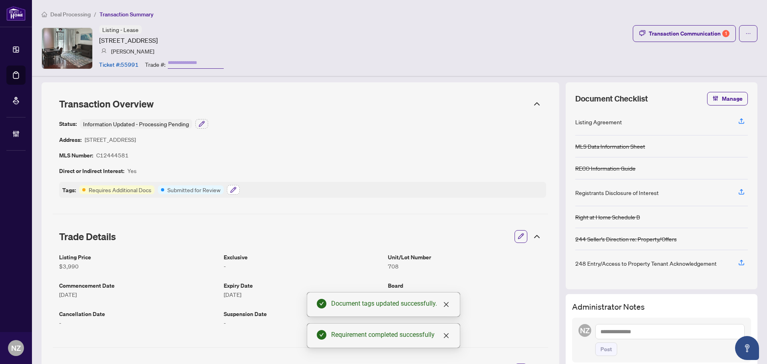
click at [230, 192] on icon "button" at bounding box center [233, 189] width 6 height 6
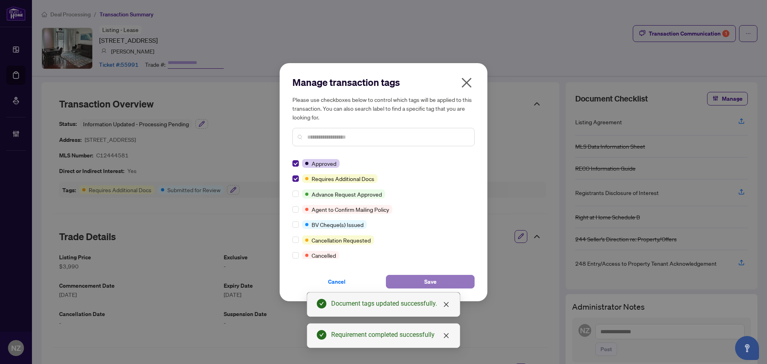
click at [410, 282] on button "Save" at bounding box center [430, 282] width 89 height 14
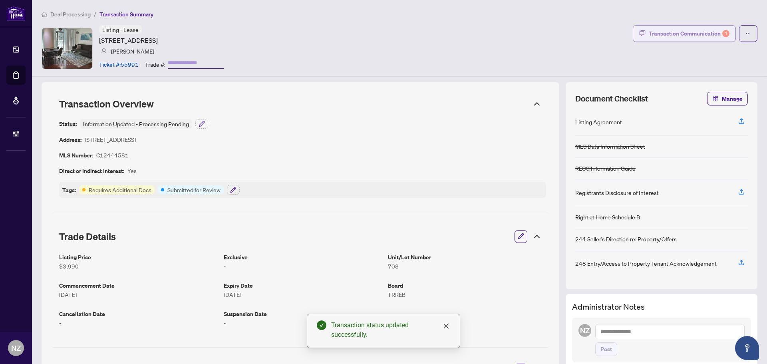
click at [695, 36] on div "Transaction Communication 1" at bounding box center [688, 33] width 81 height 13
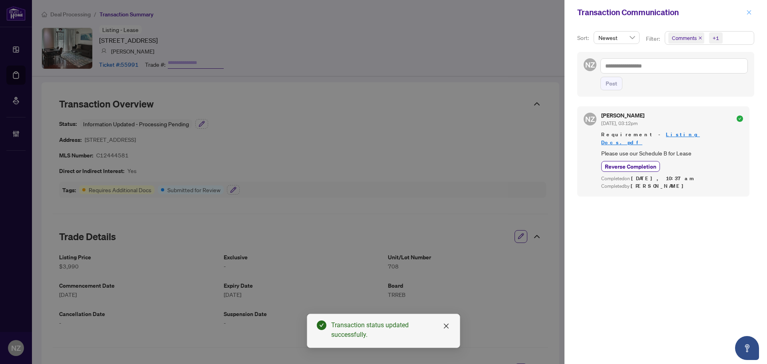
click at [746, 16] on span "button" at bounding box center [749, 12] width 6 height 13
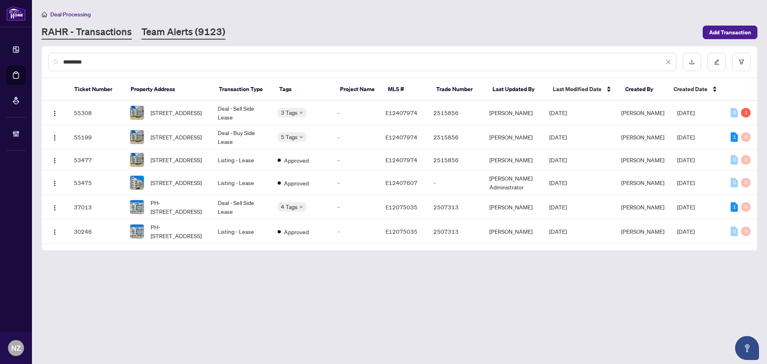
click at [157, 33] on link "Team Alerts (9123)" at bounding box center [183, 32] width 84 height 14
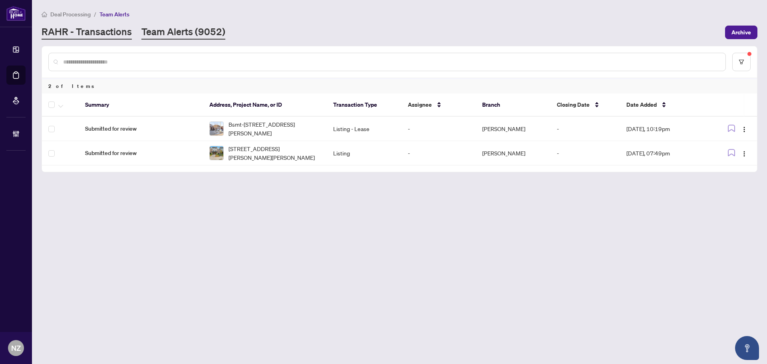
click at [119, 33] on link "RAHR - Transactions" at bounding box center [87, 32] width 90 height 14
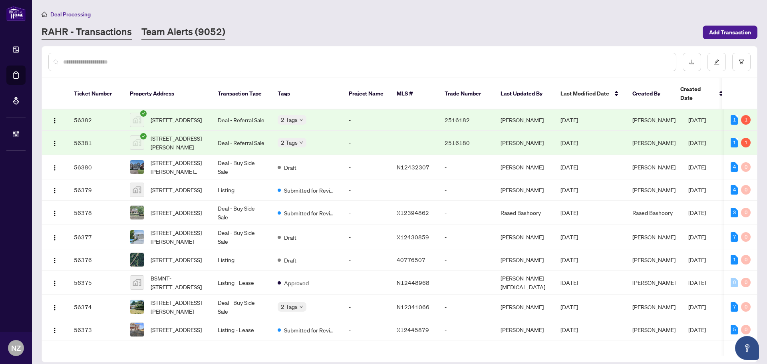
click at [170, 30] on link "Team Alerts (9052)" at bounding box center [183, 32] width 84 height 14
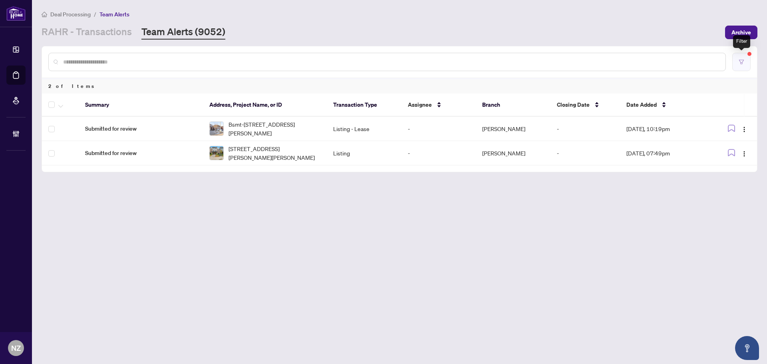
click at [743, 61] on icon "filter" at bounding box center [741, 62] width 6 height 6
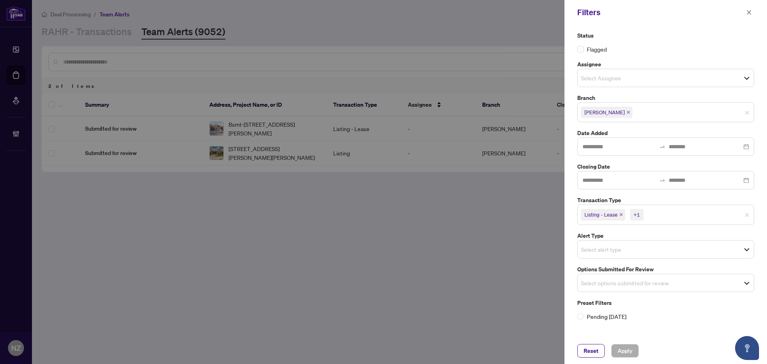
drag, startPoint x: 600, startPoint y: 284, endPoint x: 594, endPoint y: 290, distance: 8.8
click at [600, 284] on input "search" at bounding box center [609, 283] width 56 height 10
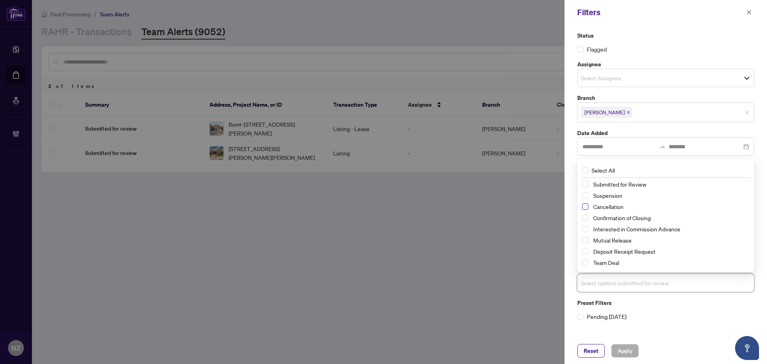
click at [587, 206] on span "Select Cancellation" at bounding box center [585, 206] width 6 height 6
click at [590, 196] on span "Suspension" at bounding box center [669, 195] width 159 height 10
click at [585, 239] on span "Select Mutual Release" at bounding box center [585, 240] width 6 height 6
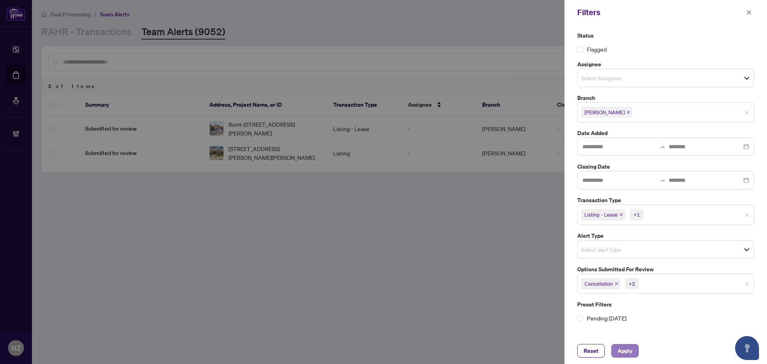
click at [627, 349] on span "Apply" at bounding box center [624, 350] width 15 height 13
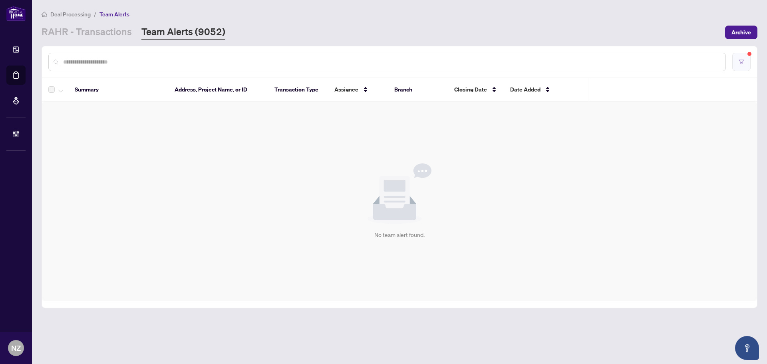
click at [744, 53] on button "button" at bounding box center [741, 62] width 18 height 18
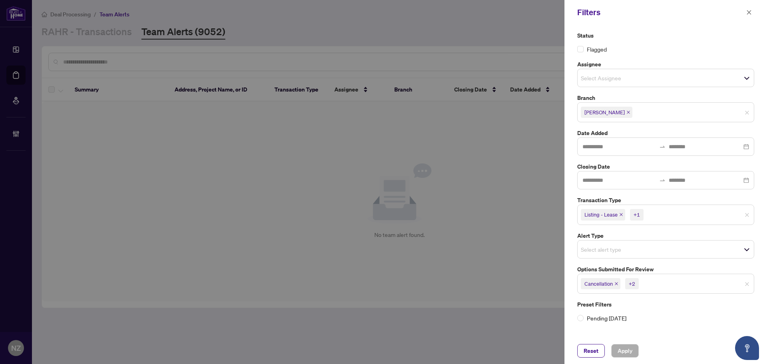
click at [747, 288] on span "Cancellation +2" at bounding box center [665, 283] width 176 height 13
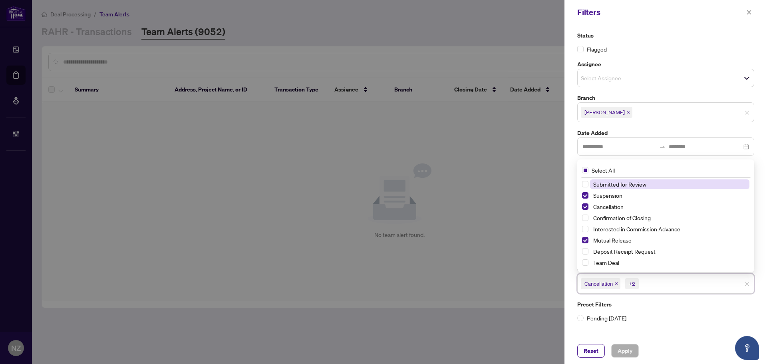
drag, startPoint x: 747, startPoint y: 283, endPoint x: 743, endPoint y: 283, distance: 4.0
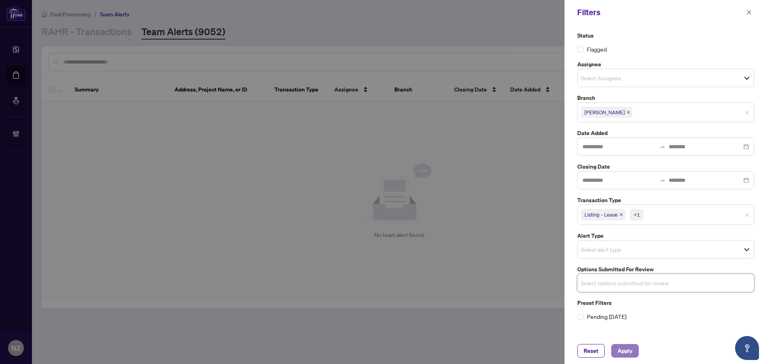
click at [614, 350] on button "Apply" at bounding box center [625, 351] width 28 height 14
